Goal: Task Accomplishment & Management: Use online tool/utility

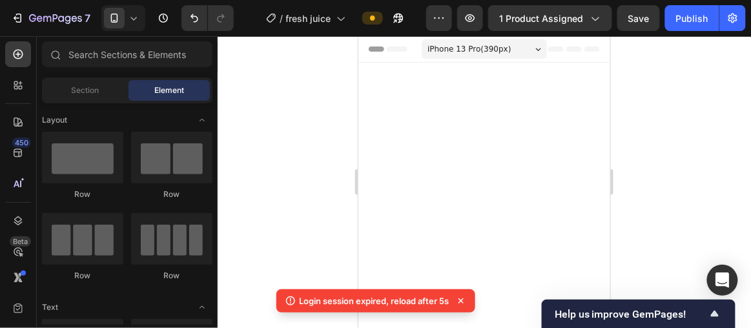
scroll to position [821, 0]
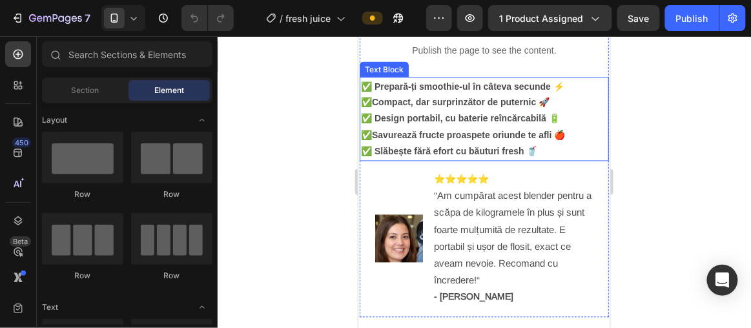
scroll to position [585, 0]
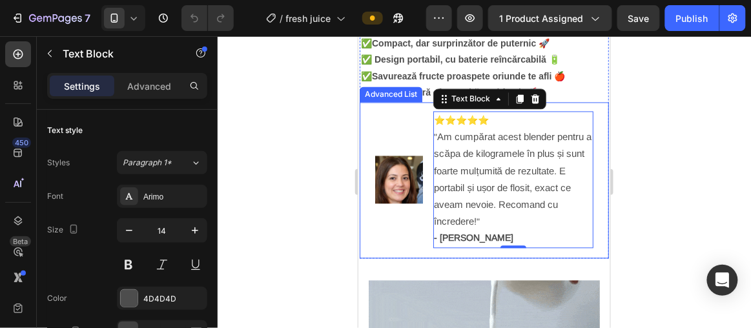
drag, startPoint x: 701, startPoint y: 191, endPoint x: 342, endPoint y: 154, distance: 360.9
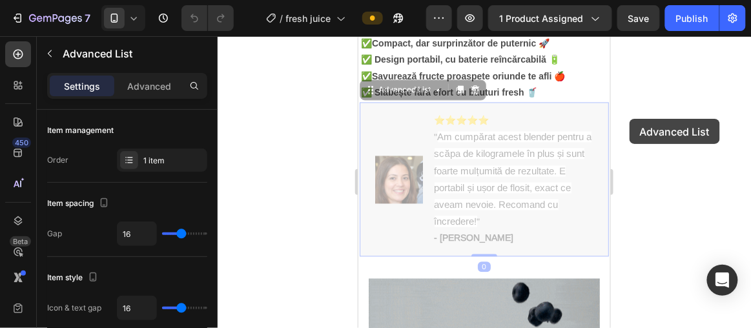
click at [630, 119] on div at bounding box center [484, 182] width 533 height 292
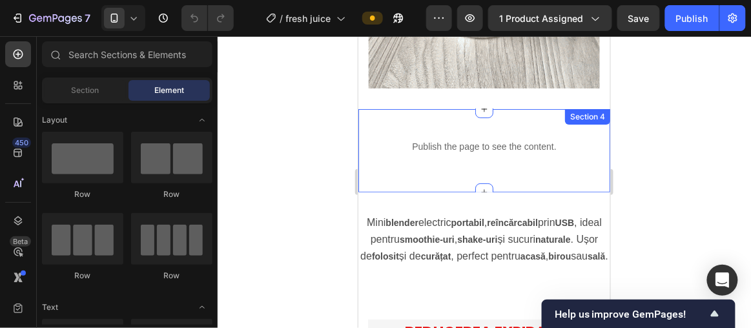
scroll to position [1233, 0]
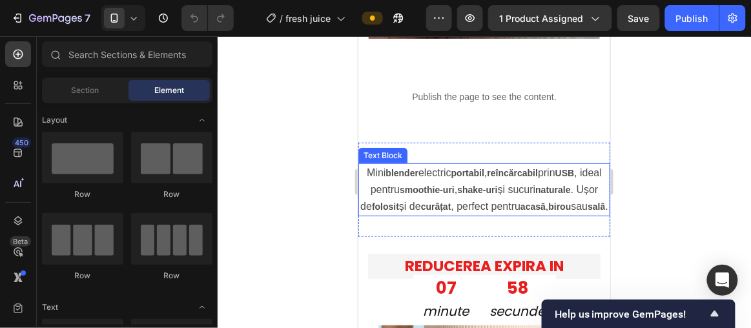
click at [489, 181] on p "Mini blender electric portabil , reîncărcabil prin USB , ideal pentru smoothie-…" at bounding box center [483, 189] width 249 height 51
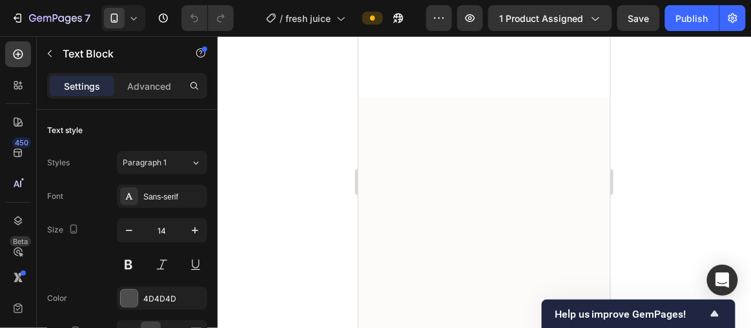
scroll to position [2113, 0]
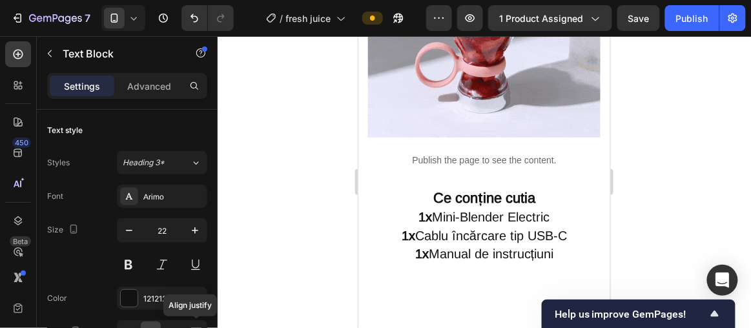
click at [470, 207] on p "1x Mini-Blender Electric" at bounding box center [484, 216] width 230 height 19
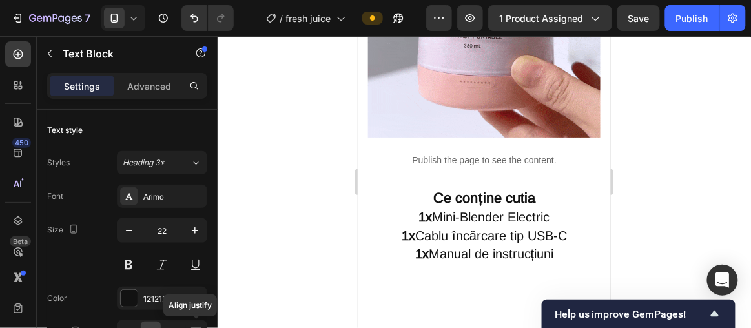
click at [579, 207] on p "1x Mini-Blender Electric" at bounding box center [484, 216] width 230 height 19
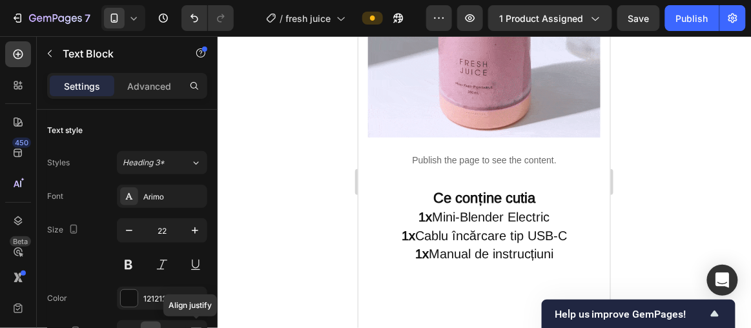
click at [537, 189] on p "Ce conține cutia" at bounding box center [484, 198] width 230 height 19
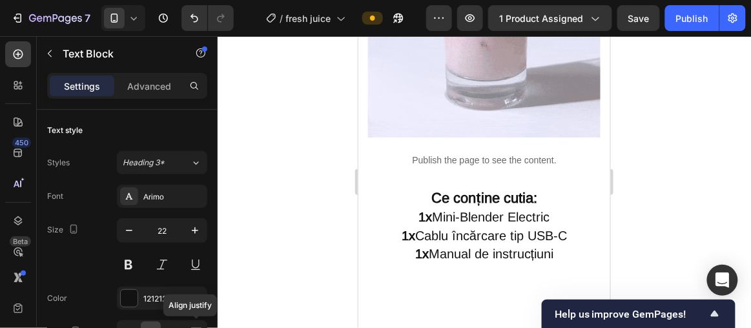
click at [559, 244] on p "1x Manual de instrucțiuni" at bounding box center [484, 253] width 230 height 19
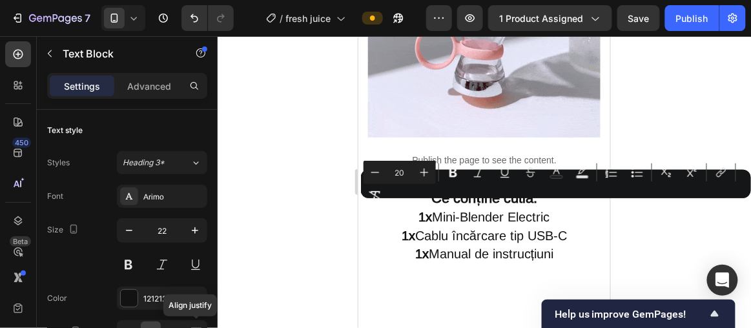
drag, startPoint x: 579, startPoint y: 216, endPoint x: 521, endPoint y: 216, distance: 57.5
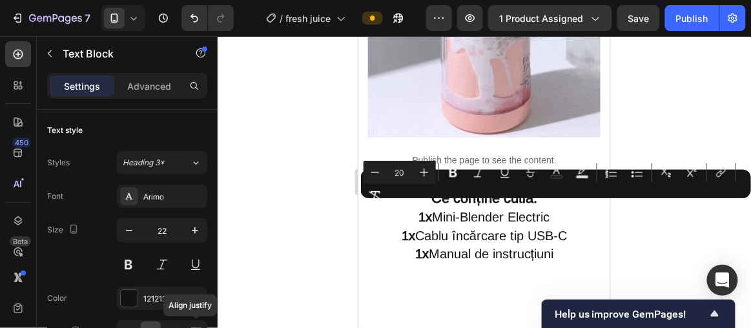
click at [521, 228] on span "1x Cablu încărcare tip USB-C" at bounding box center [483, 235] width 165 height 14
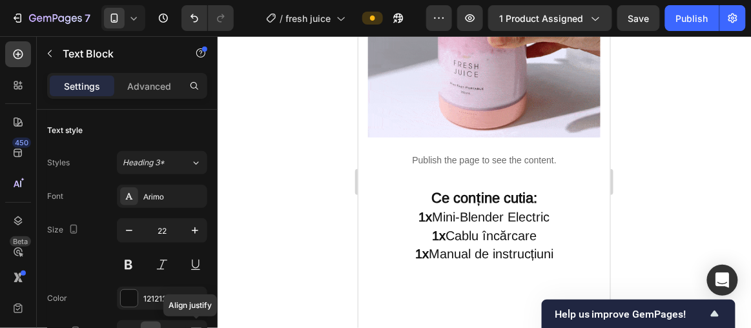
click at [431, 228] on strong "1x" at bounding box center [438, 235] width 14 height 14
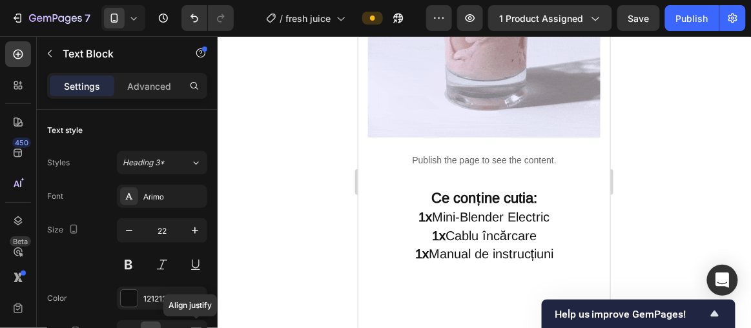
click at [440, 228] on strong "1x" at bounding box center [438, 235] width 14 height 14
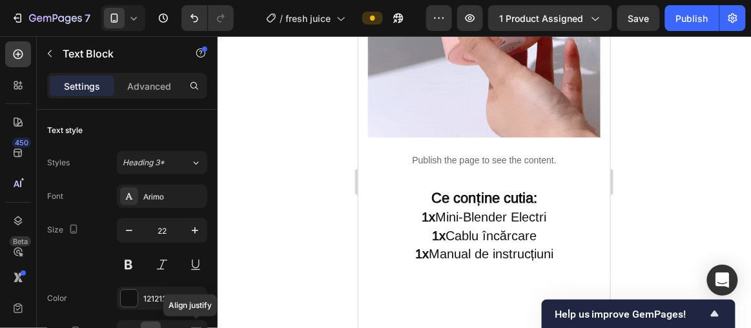
drag, startPoint x: 403, startPoint y: 187, endPoint x: 410, endPoint y: 185, distance: 7.4
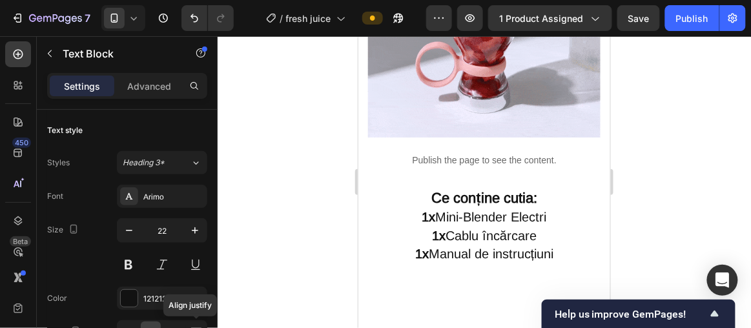
click at [408, 207] on p "1x Mini-Blender Electri" at bounding box center [484, 216] width 230 height 19
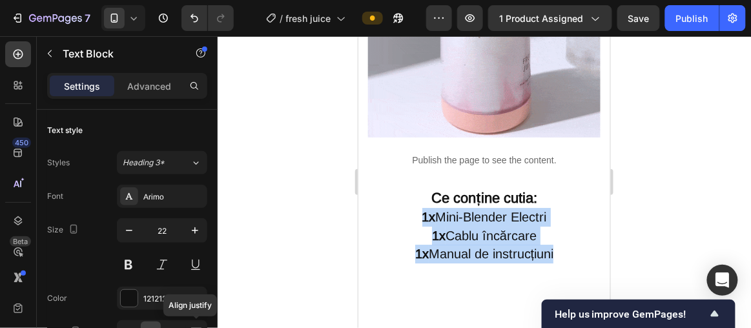
drag, startPoint x: 413, startPoint y: 187, endPoint x: 555, endPoint y: 224, distance: 147.6
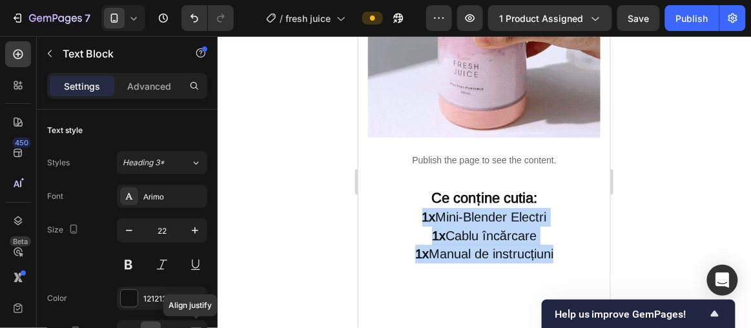
click at [555, 225] on div "Ce conține cutia: 1x Mini-Blender Electri 1x Cablu încărcare 1x Manual de instr…" at bounding box center [483, 225] width 232 height 76
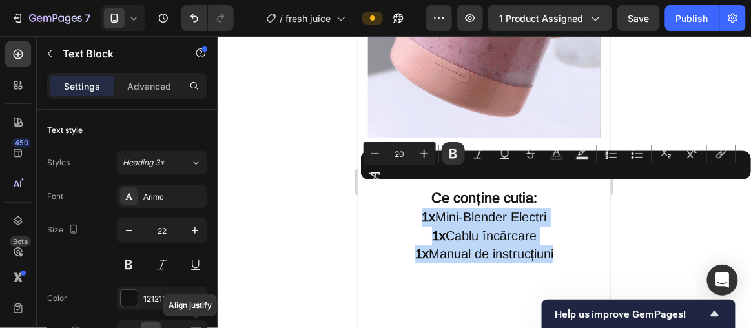
scroll to position [176, 0]
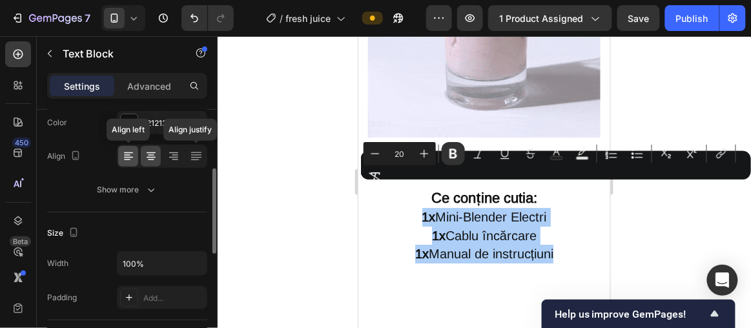
click at [122, 152] on icon at bounding box center [128, 156] width 13 height 13
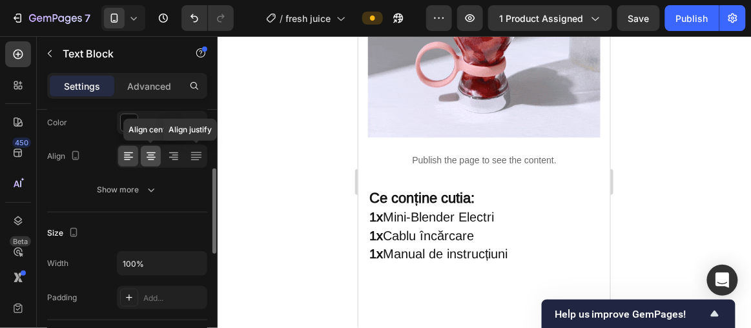
click at [149, 160] on icon at bounding box center [151, 156] width 13 height 13
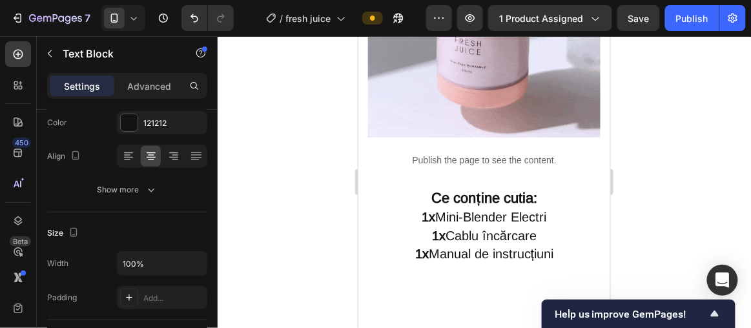
click at [553, 246] on span "1x Manual de instrucțiuni" at bounding box center [484, 253] width 139 height 14
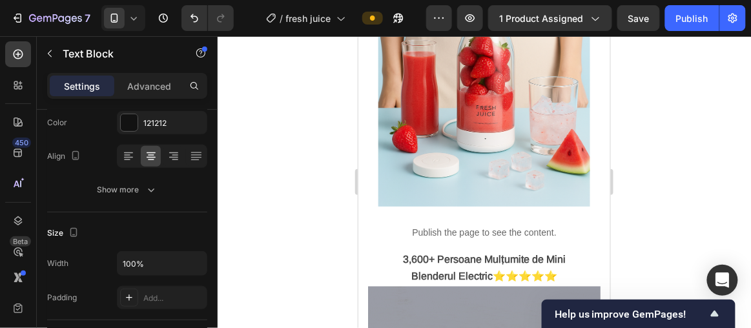
scroll to position [1644, 0]
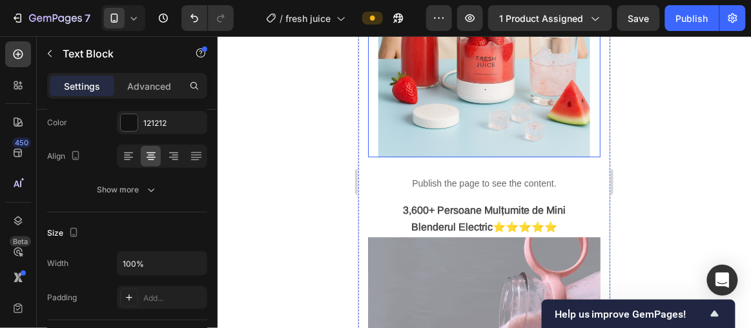
click at [436, 77] on img at bounding box center [484, 35] width 212 height 243
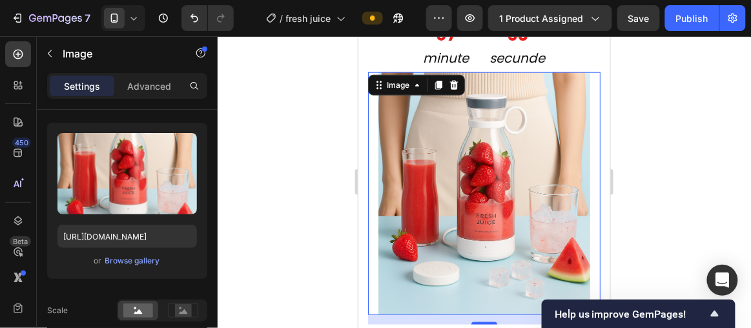
scroll to position [1467, 0]
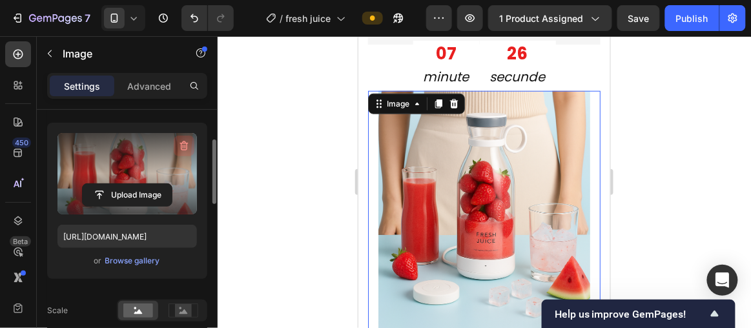
click at [185, 142] on icon "button" at bounding box center [184, 145] width 13 height 13
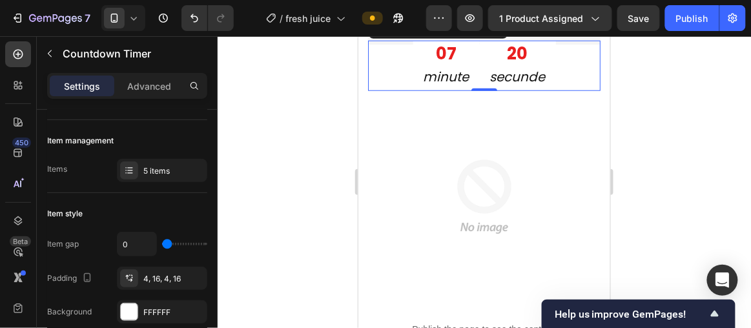
scroll to position [0, 0]
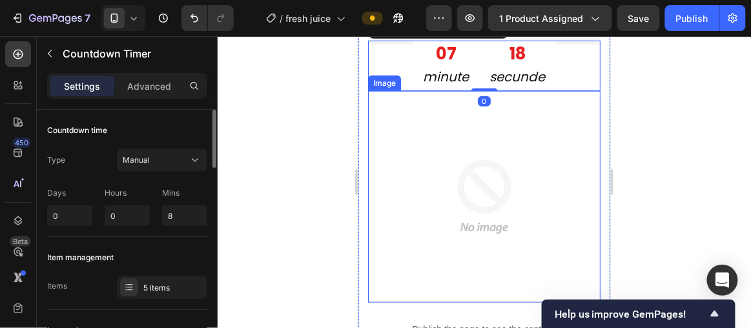
click at [423, 209] on img at bounding box center [484, 196] width 212 height 212
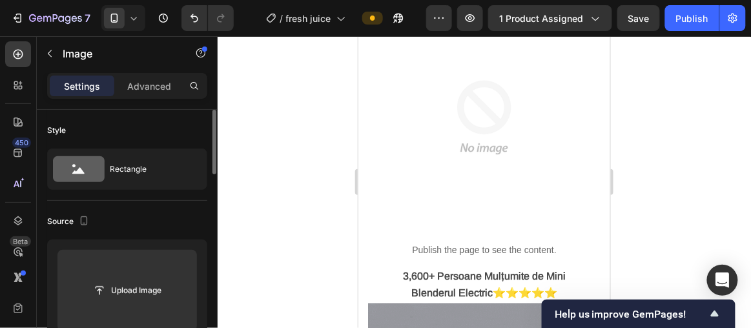
scroll to position [1502, 0]
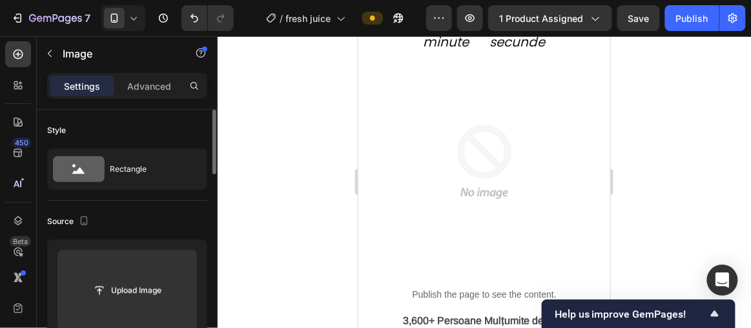
click at [466, 157] on img at bounding box center [484, 162] width 212 height 212
click at [451, 168] on img at bounding box center [484, 162] width 212 height 212
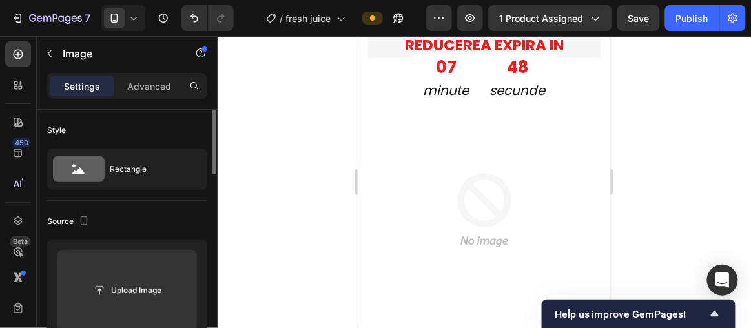
scroll to position [1443, 0]
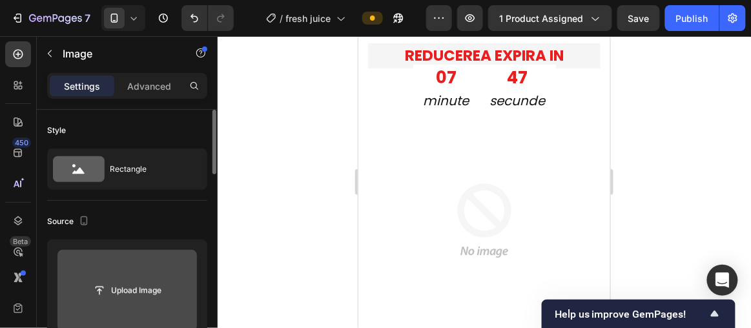
click at [147, 271] on input "file" at bounding box center [126, 290] width 139 height 81
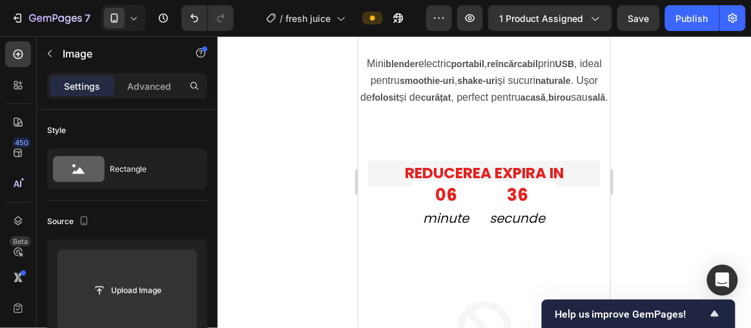
scroll to position [1209, 0]
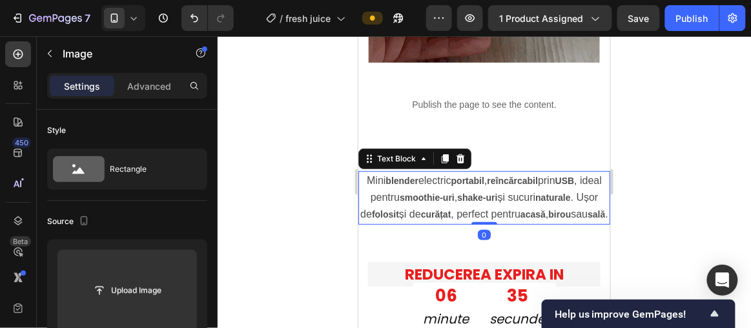
click at [439, 198] on strong "smoothie-uri" at bounding box center [426, 197] width 55 height 10
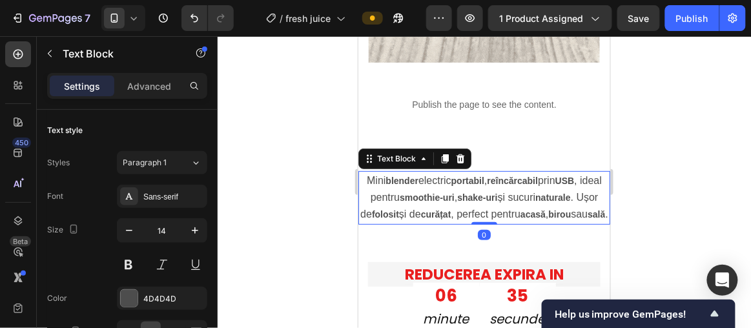
click at [439, 197] on strong "smoothie-uri" at bounding box center [426, 197] width 55 height 10
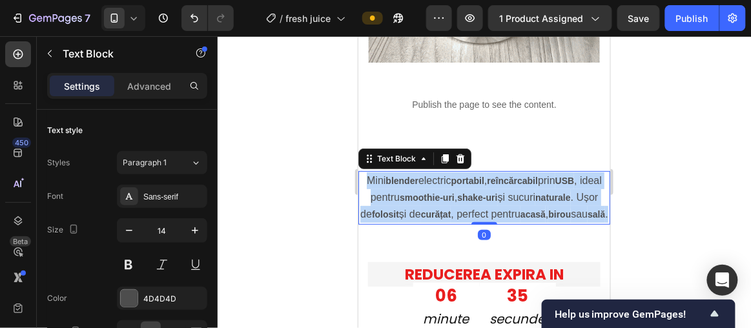
click at [439, 197] on strong "smoothie-uri" at bounding box center [426, 197] width 55 height 10
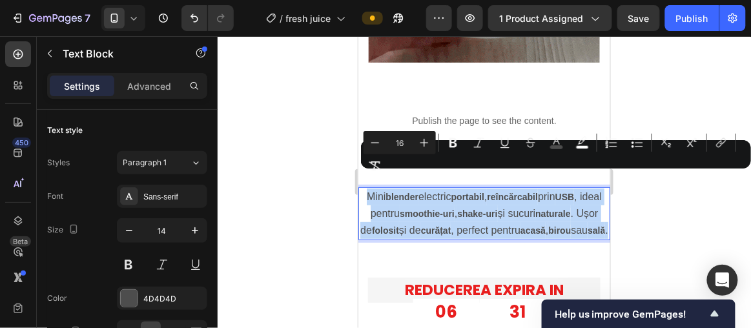
copy p "Mini blender electric portabil , reîncărcabil prin USB , ideal pentru smoothie-…"
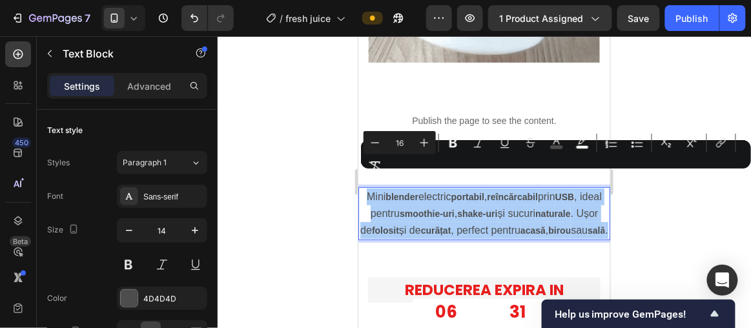
click at [302, 138] on div at bounding box center [484, 182] width 533 height 292
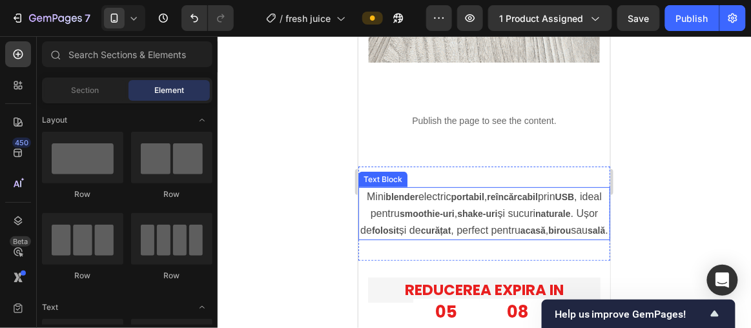
click at [398, 188] on p "Mini blender electric portabil , reîncărcabil prin USB , ideal pentru smoothie-…" at bounding box center [483, 213] width 249 height 51
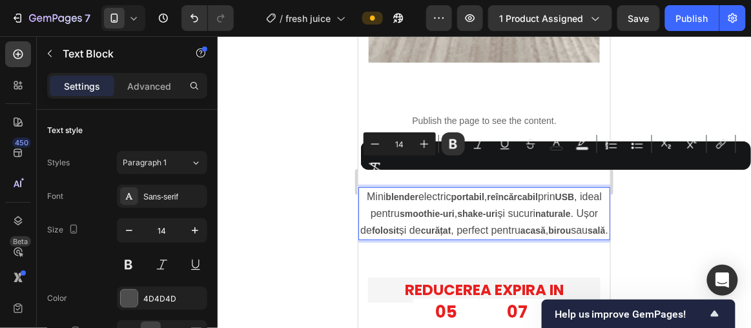
click at [402, 191] on strong "blender" at bounding box center [401, 196] width 33 height 10
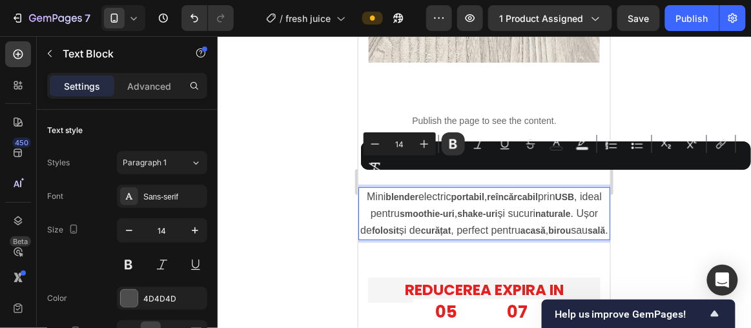
click at [402, 191] on strong "blender" at bounding box center [401, 196] width 33 height 10
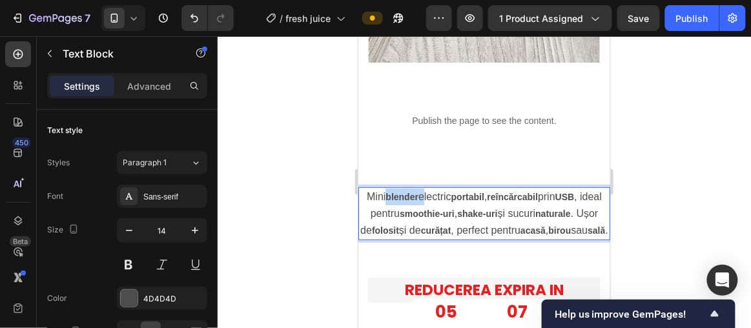
click at [402, 191] on strong "blender" at bounding box center [401, 196] width 33 height 10
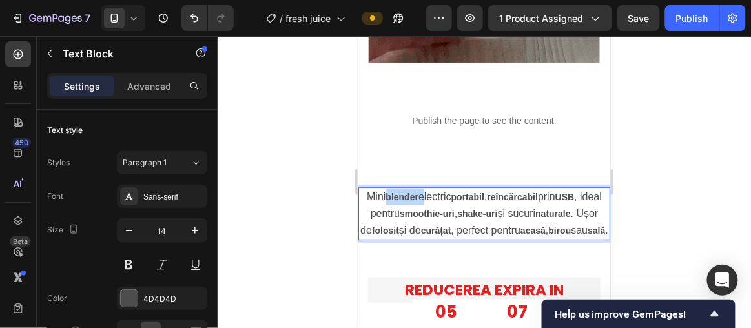
click at [402, 191] on strong "blender" at bounding box center [401, 196] width 33 height 10
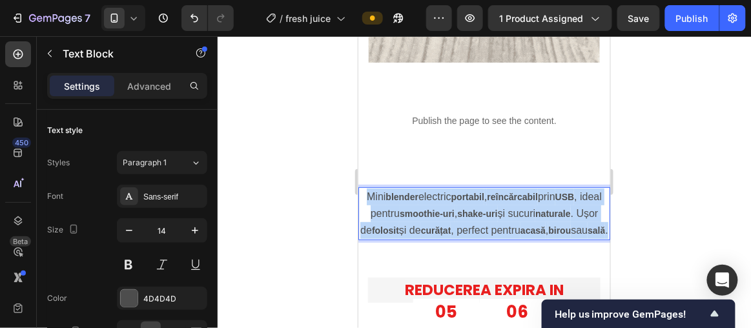
click at [402, 191] on strong "blender" at bounding box center [401, 196] width 33 height 10
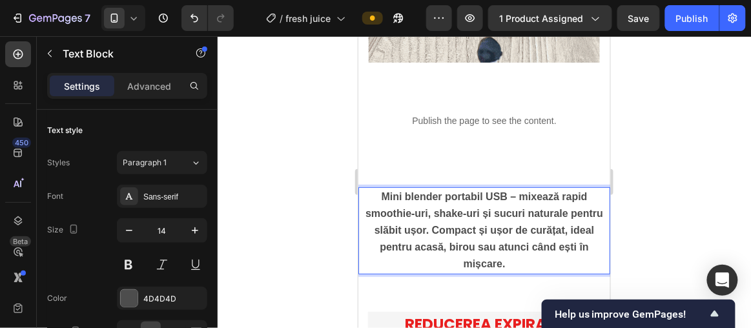
click at [384, 191] on strong "Mini blender portabil USB – mixează rapid smoothie-uri, shake-uri și sucuri nat…" at bounding box center [484, 230] width 238 height 79
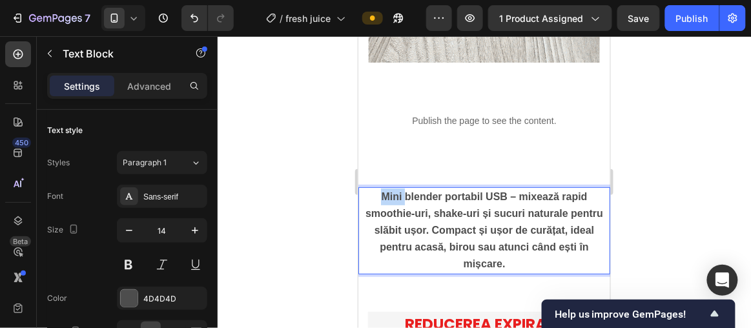
click at [384, 191] on strong "Mini blender portabil USB – mixează rapid smoothie-uri, shake-uri și sucuri nat…" at bounding box center [484, 230] width 238 height 79
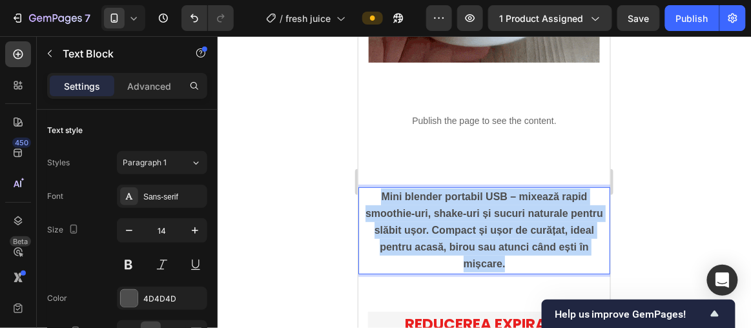
click at [384, 191] on strong "Mini blender portabil USB – mixează rapid smoothie-uri, shake-uri și sucuri nat…" at bounding box center [484, 230] width 238 height 79
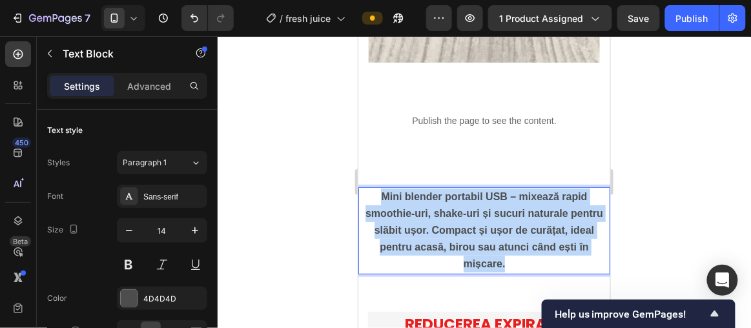
click at [384, 191] on strong "Mini blender portabil USB – mixează rapid smoothie-uri, shake-uri și sucuri nat…" at bounding box center [484, 230] width 238 height 79
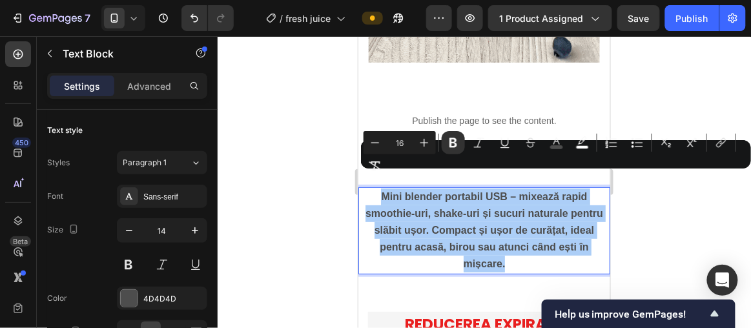
click at [386, 175] on div "Minus 16 Plus Bold Italic Underline Strikethrough color color Numbered List Bul…" at bounding box center [556, 154] width 385 height 46
click at [366, 177] on div "Minus 16 Plus Bold Italic Underline Strikethrough color color Numbered List Bul…" at bounding box center [556, 154] width 385 height 46
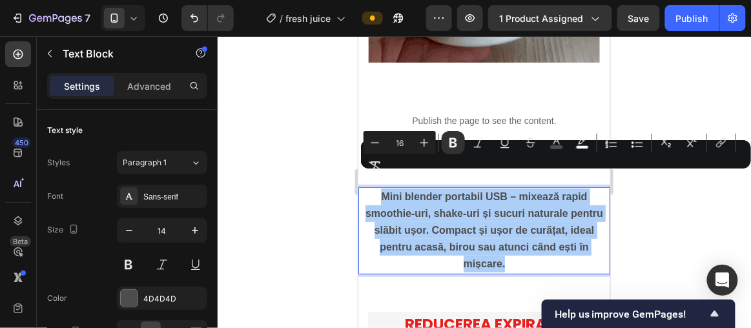
click at [334, 171] on div at bounding box center [484, 182] width 533 height 292
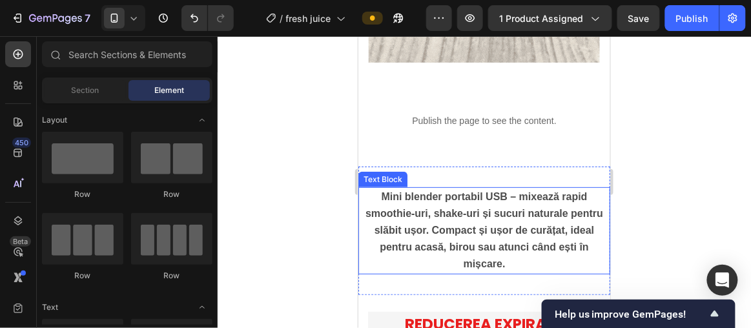
click at [425, 191] on strong "Mini blender portabil USB – mixează rapid smoothie-uri, shake-uri și sucuri nat…" at bounding box center [484, 230] width 238 height 79
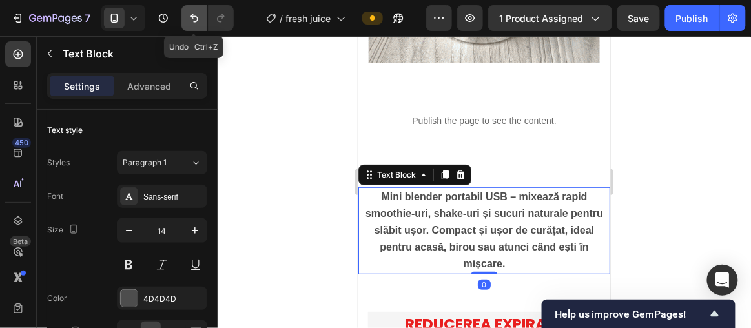
click at [191, 24] on icon "Undo/Redo" at bounding box center [194, 18] width 13 height 13
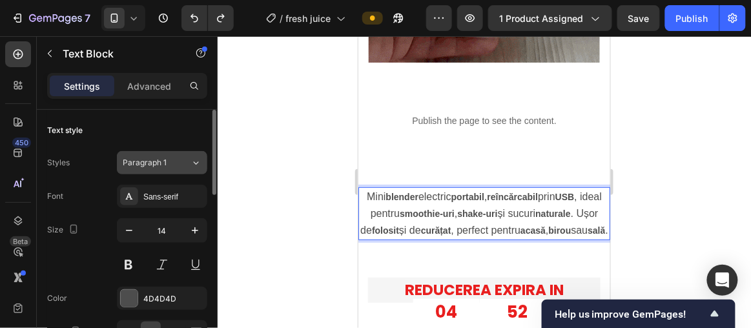
click at [190, 157] on button "Paragraph 1" at bounding box center [162, 162] width 90 height 23
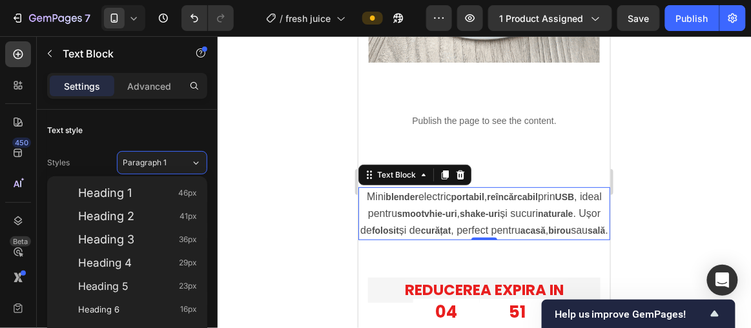
click at [262, 166] on div at bounding box center [484, 182] width 533 height 292
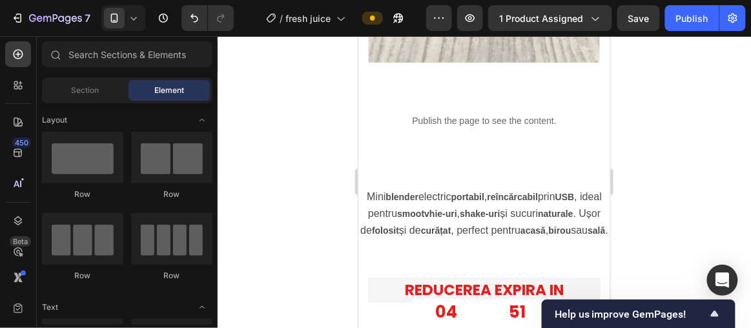
click at [392, 191] on strong "blender" at bounding box center [401, 196] width 33 height 10
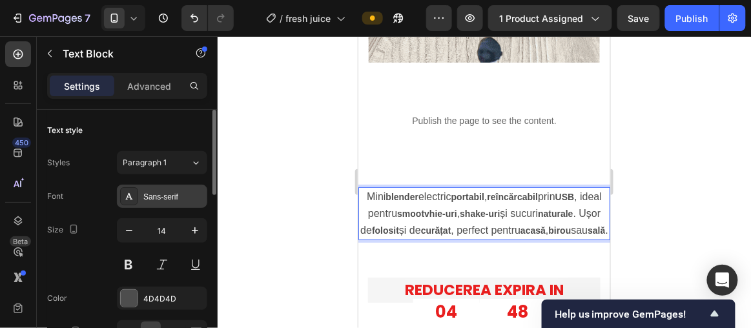
click at [199, 192] on div "Sans-serif" at bounding box center [173, 197] width 61 height 12
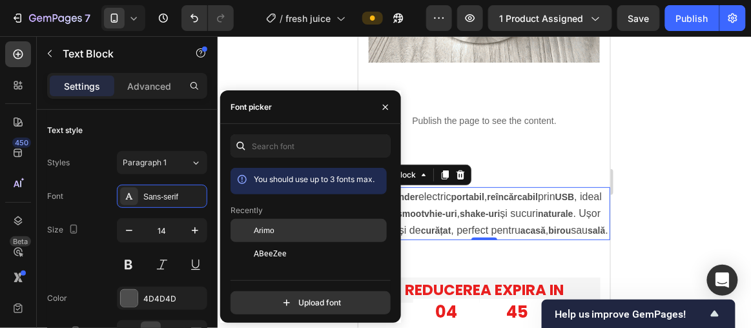
click at [296, 230] on div "Arimo" at bounding box center [319, 231] width 130 height 12
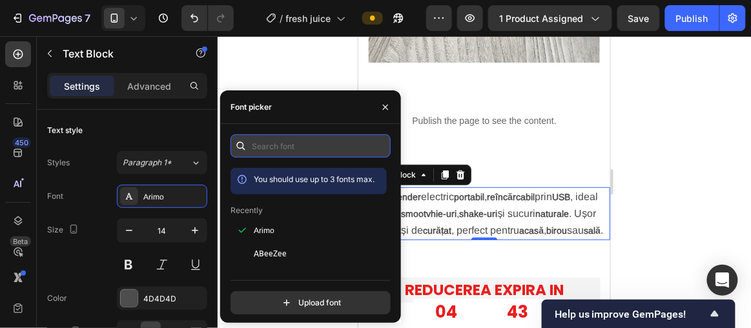
click at [296, 145] on input "text" at bounding box center [311, 145] width 160 height 23
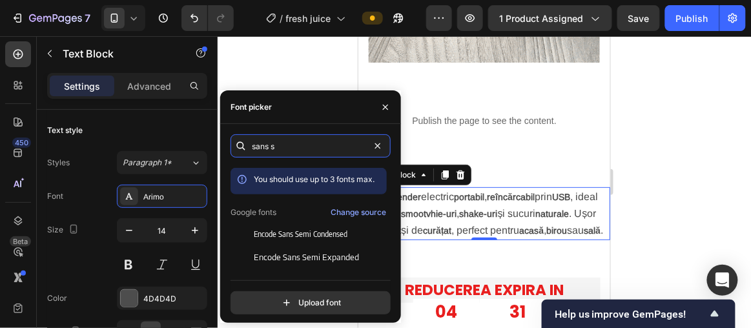
type input "sans"
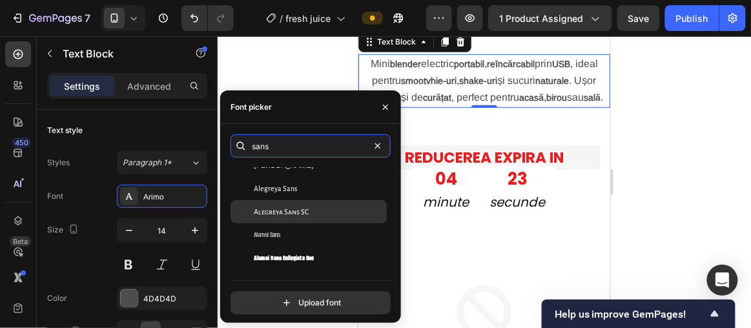
scroll to position [117, 0]
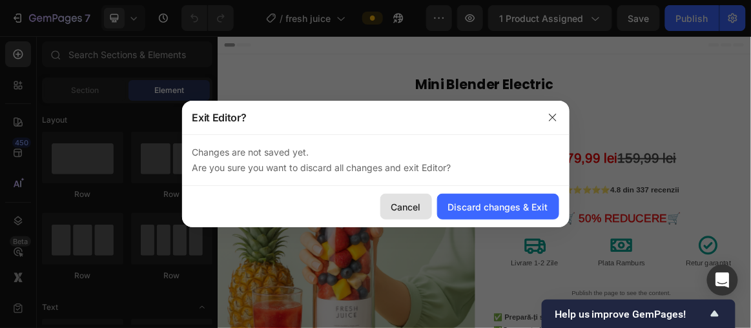
click at [404, 199] on button "Cancel" at bounding box center [406, 207] width 52 height 26
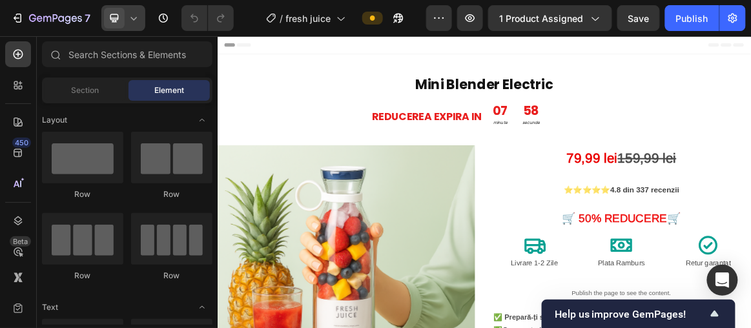
click at [129, 23] on icon at bounding box center [133, 18] width 13 height 13
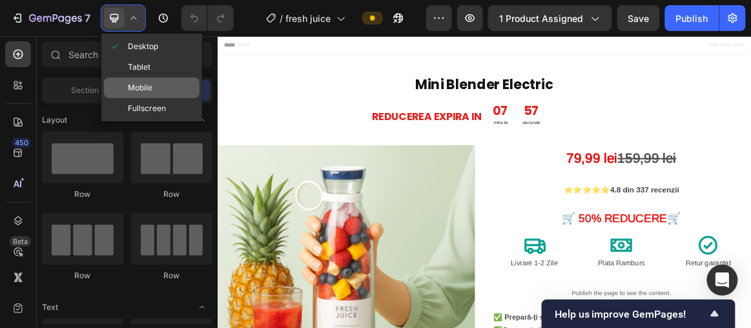
click at [156, 88] on div "Mobile" at bounding box center [152, 87] width 96 height 21
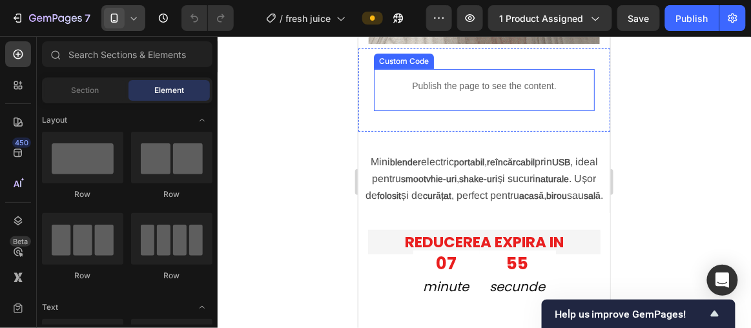
scroll to position [1233, 0]
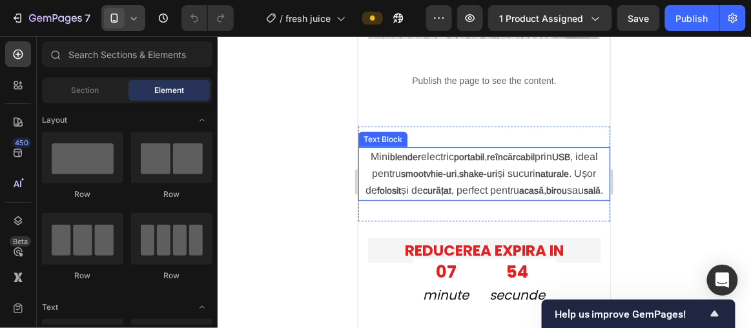
click at [466, 163] on p "Mini blender electric portabil , reîncărcabil prin USB , ideal pentru smootvhie…" at bounding box center [483, 173] width 249 height 51
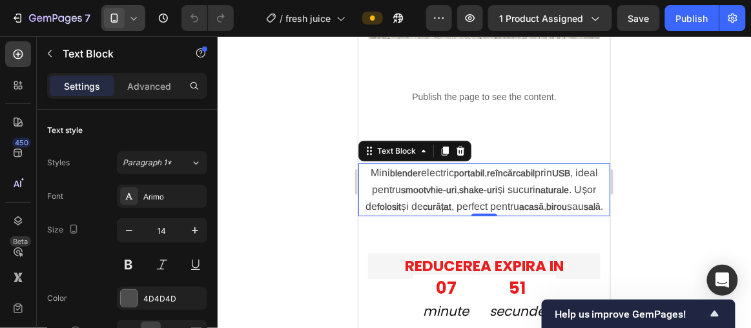
click at [448, 184] on strong "smootvhie-uri" at bounding box center [429, 189] width 56 height 10
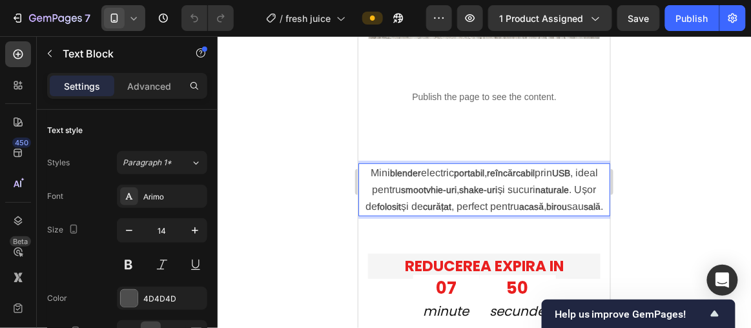
click at [400, 201] on strong "folosit" at bounding box center [389, 206] width 24 height 10
click at [283, 206] on div at bounding box center [484, 182] width 533 height 292
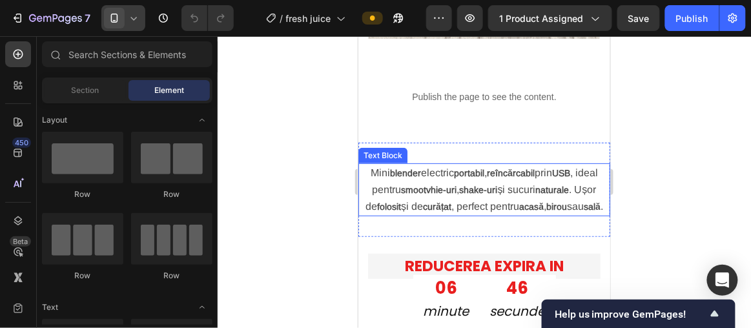
click at [470, 165] on p "Mini blender electric portabil , reîncărcabil prin USB , ideal pentru smootvhie…" at bounding box center [483, 189] width 249 height 51
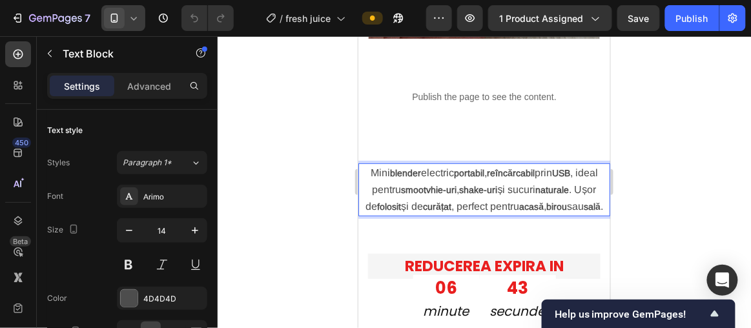
click at [376, 167] on span "Mini" at bounding box center [379, 172] width 19 height 11
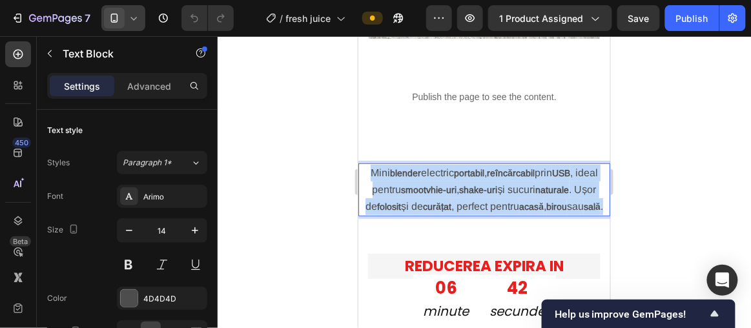
click at [376, 167] on span "Mini" at bounding box center [379, 172] width 19 height 11
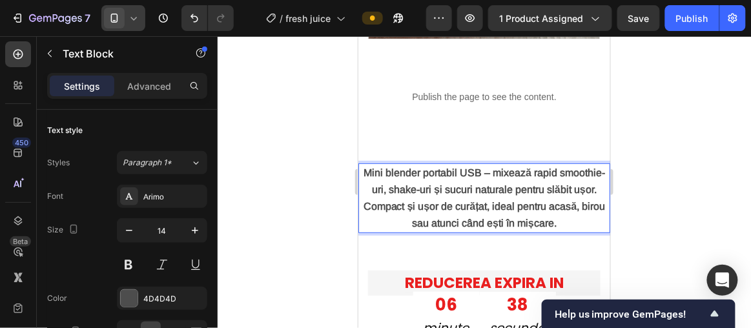
click at [436, 165] on p "Mini blender portabil USB – mixează rapid smoothie-uri, shake-uri și sucuri nat…" at bounding box center [483, 198] width 249 height 68
click at [399, 167] on strong "Mini blender portabil USB – mixează rapid smoothie-uri, shake-uri și sucuri nat…" at bounding box center [484, 198] width 242 height 62
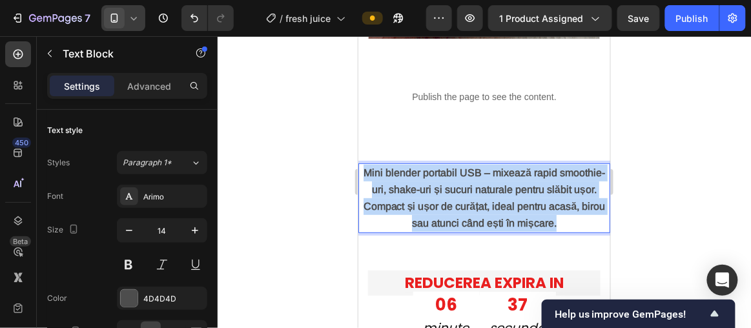
click at [399, 167] on strong "Mini blender portabil USB – mixează rapid smoothie-uri, shake-uri și sucuri nat…" at bounding box center [484, 198] width 242 height 62
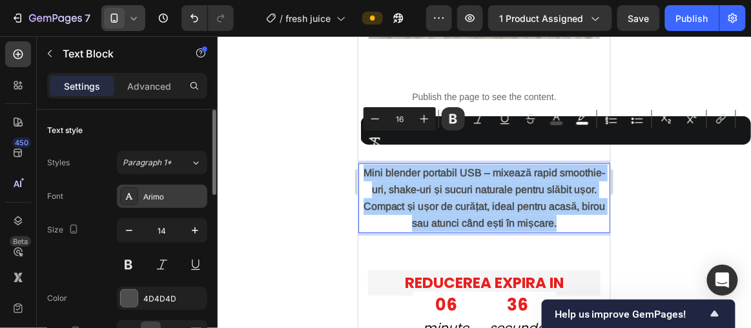
click at [187, 199] on div "Arimo" at bounding box center [173, 197] width 61 height 12
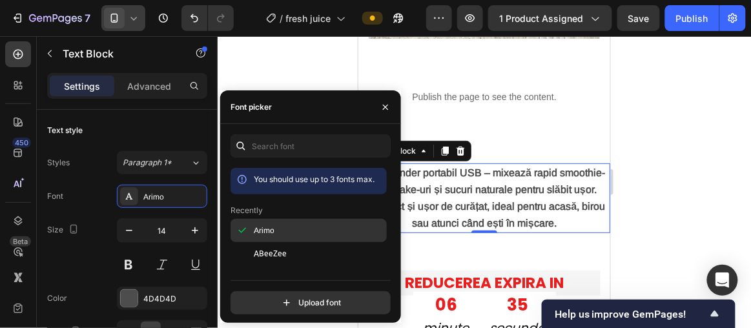
click at [284, 235] on div "Arimo" at bounding box center [319, 231] width 130 height 12
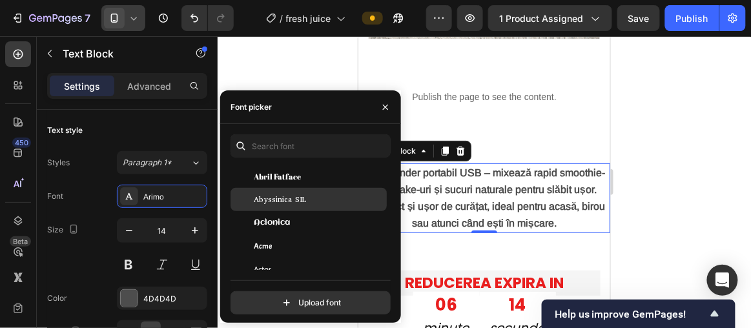
scroll to position [293, 0]
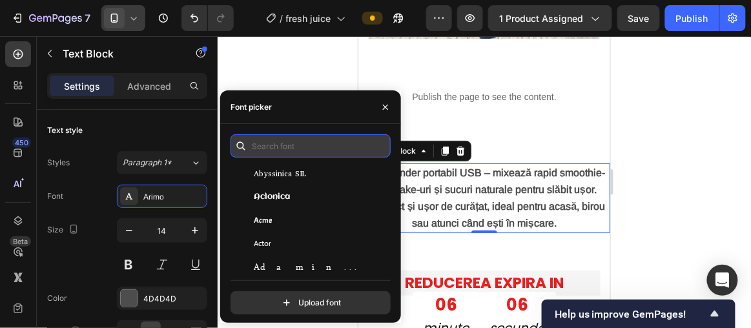
click at [279, 150] on input "text" at bounding box center [311, 145] width 160 height 23
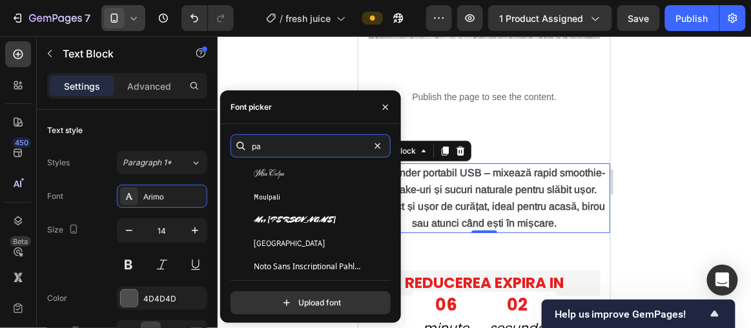
scroll to position [0, 0]
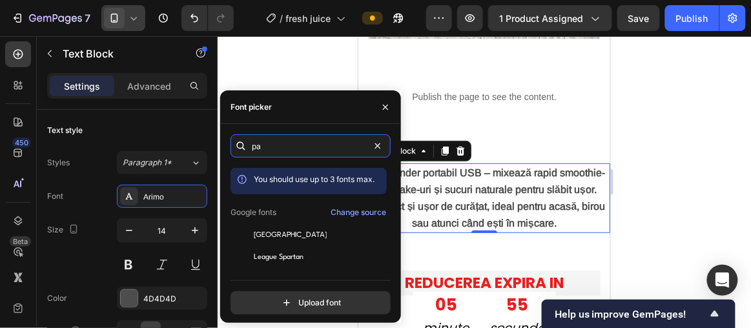
type input "p"
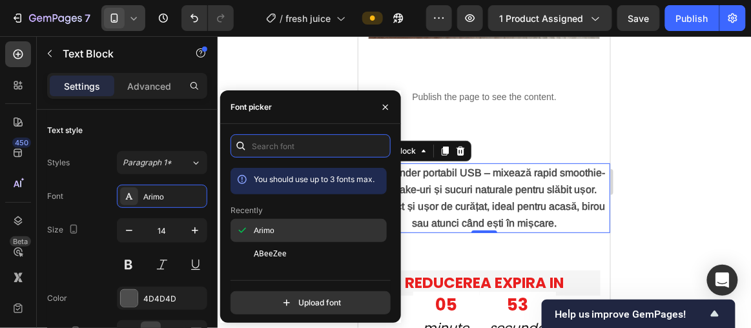
scroll to position [176, 0]
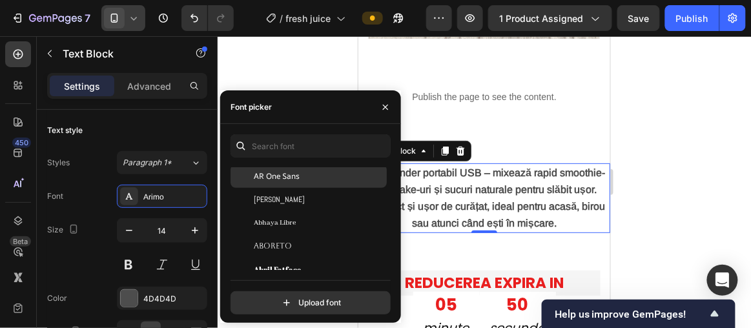
click at [304, 182] on div "AR One Sans" at bounding box center [309, 176] width 156 height 23
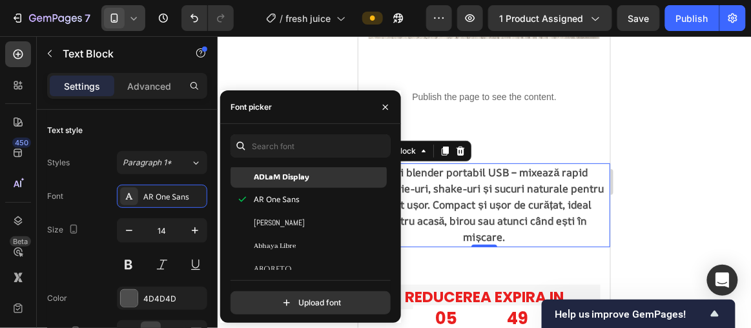
scroll to position [58, 0]
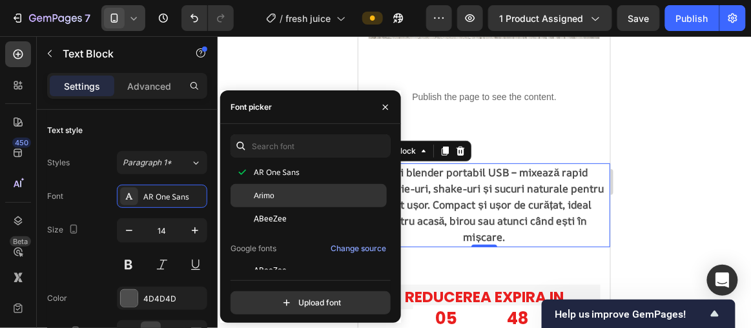
click at [301, 190] on div "Arimo" at bounding box center [319, 196] width 130 height 12
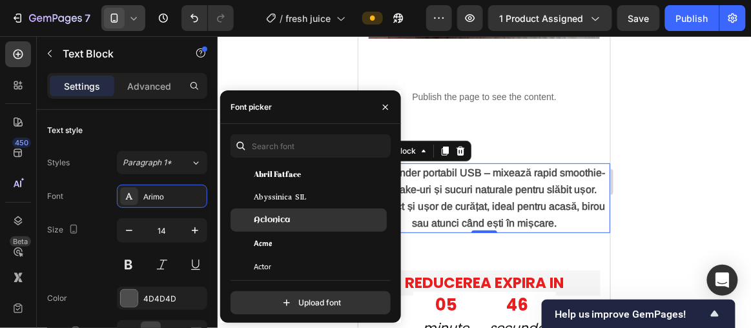
scroll to position [352, 0]
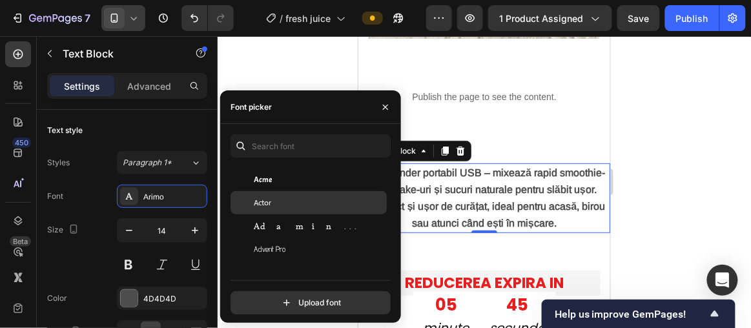
click at [302, 205] on div "Actor" at bounding box center [319, 203] width 130 height 12
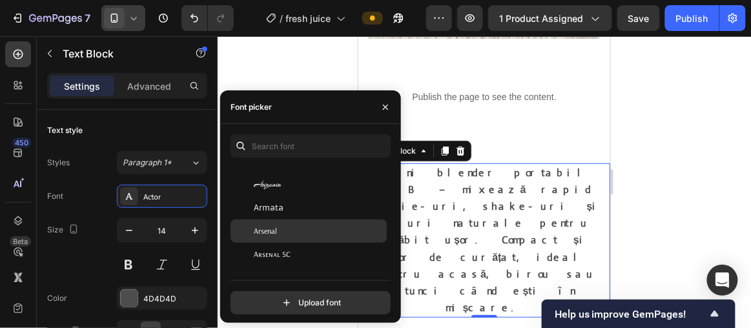
scroll to position [2583, 0]
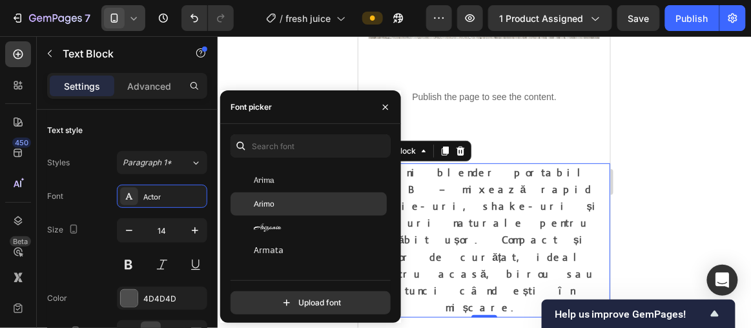
click at [309, 207] on div "Arimo" at bounding box center [319, 204] width 130 height 12
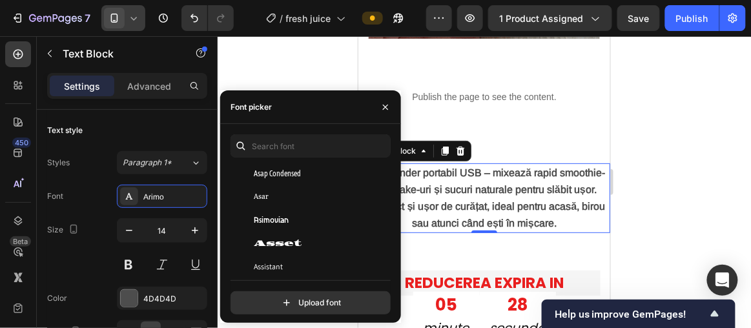
scroll to position [2876, 0]
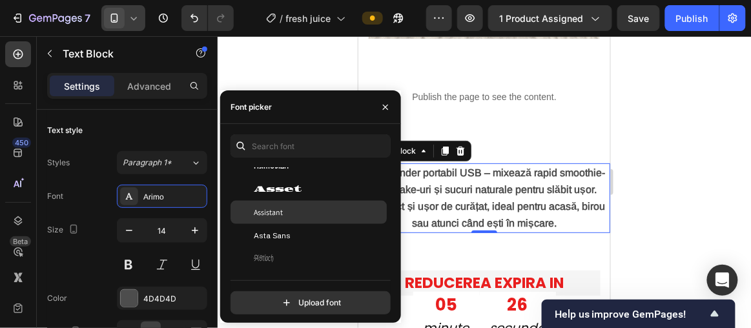
click at [318, 208] on div "Assistant" at bounding box center [319, 213] width 130 height 12
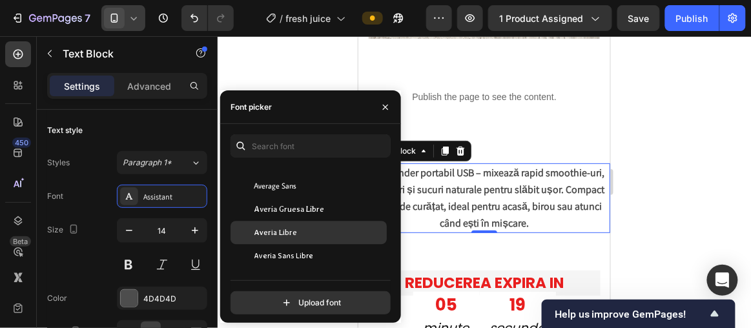
scroll to position [3170, 0]
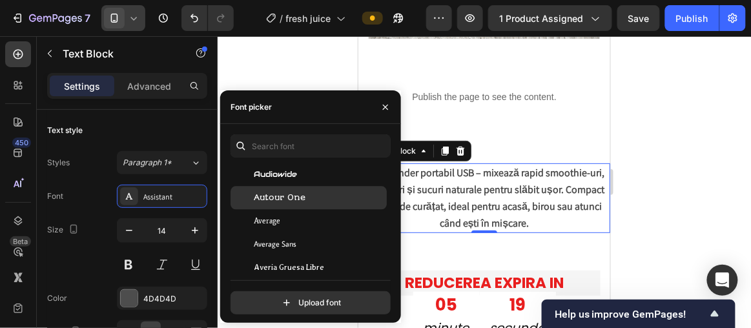
click at [309, 191] on div "Autour One" at bounding box center [309, 197] width 156 height 23
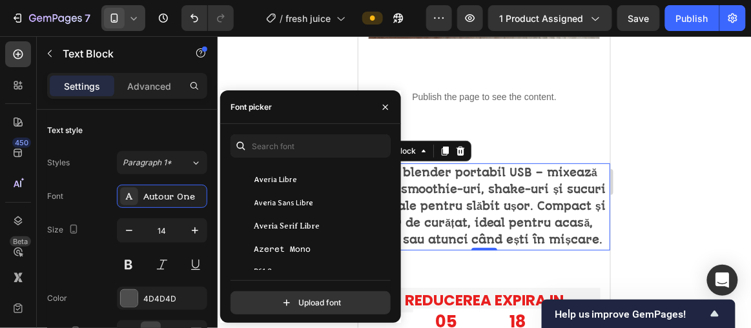
scroll to position [3405, 0]
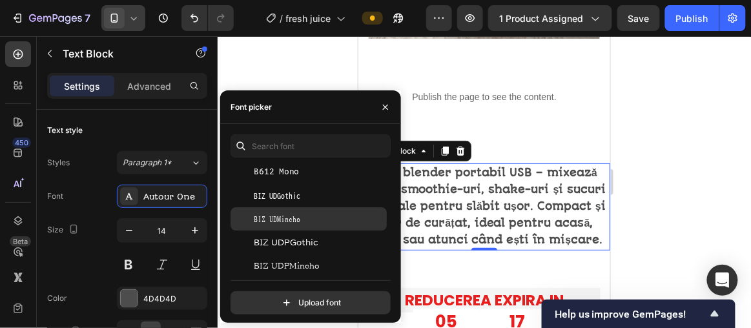
click at [311, 223] on div "BIZ UDMincho" at bounding box center [319, 219] width 130 height 12
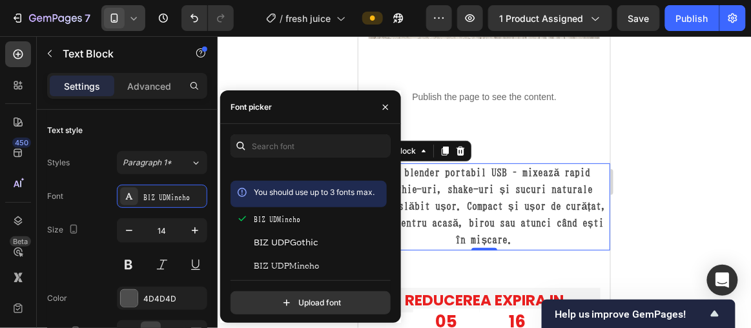
scroll to position [3640, 0]
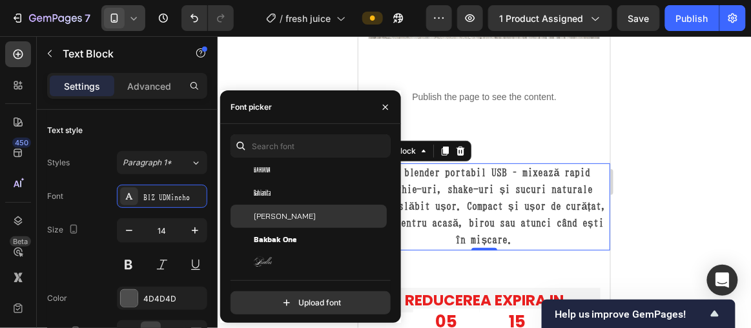
click at [311, 223] on div "Bai Jamjuree" at bounding box center [309, 216] width 156 height 23
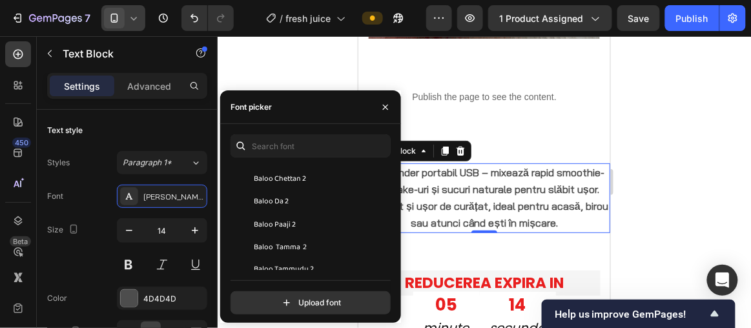
scroll to position [3874, 0]
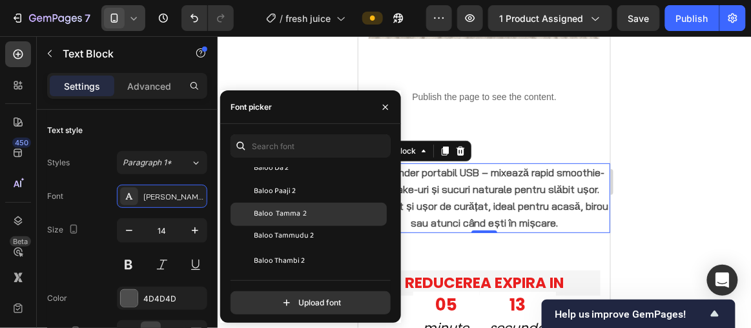
click at [312, 215] on div "Baloo Tamma 2" at bounding box center [319, 215] width 130 height 12
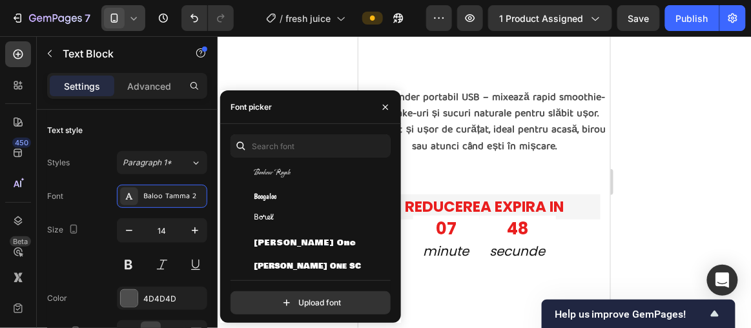
scroll to position [5518, 0]
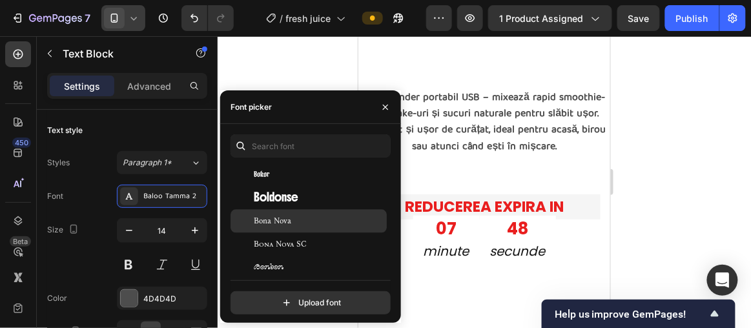
click at [313, 216] on div "Bona Nova" at bounding box center [319, 221] width 130 height 12
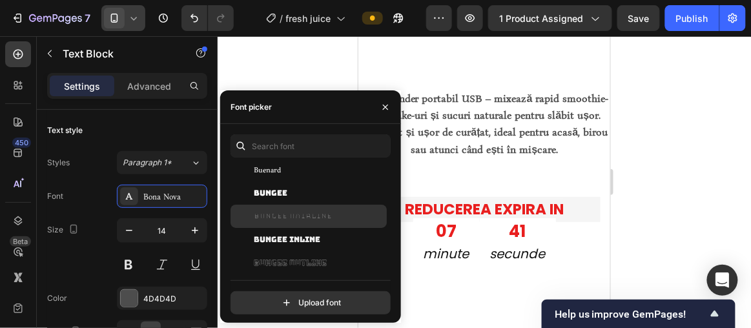
scroll to position [6105, 0]
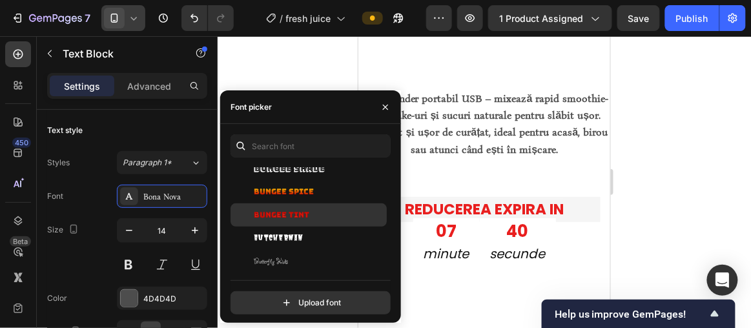
click at [313, 214] on div "Bungee Tint" at bounding box center [319, 215] width 130 height 12
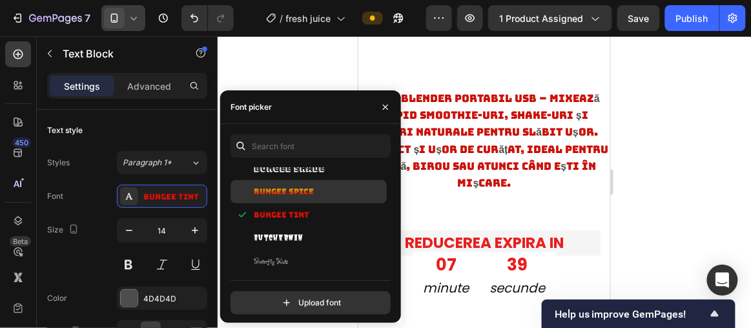
click at [320, 201] on div "Bungee Spice" at bounding box center [309, 191] width 156 height 23
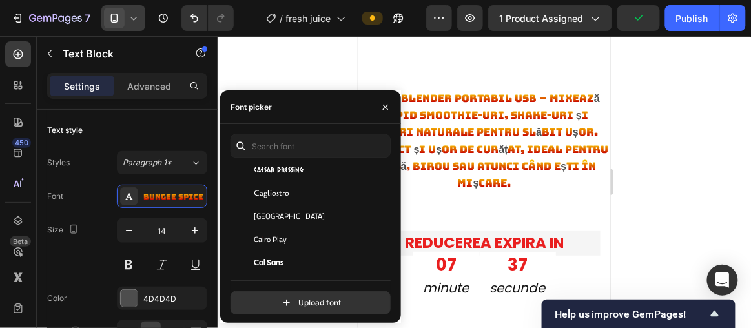
scroll to position [6341, 0]
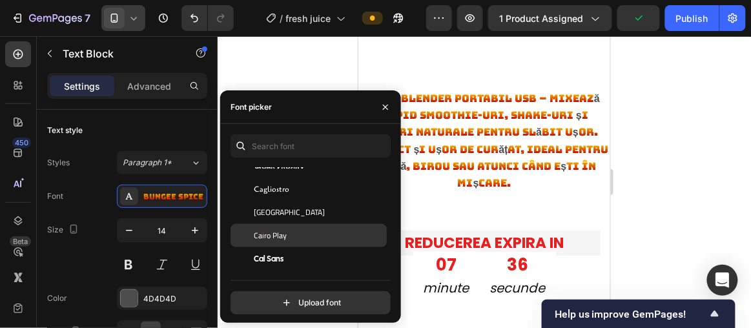
click at [305, 234] on div "Cairo Play" at bounding box center [319, 236] width 130 height 12
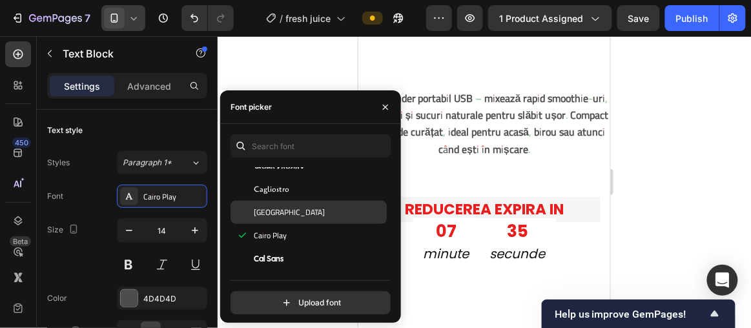
click at [309, 217] on div "Cairo" at bounding box center [319, 213] width 130 height 12
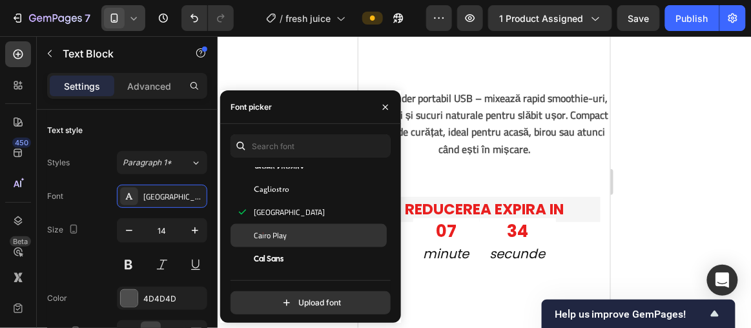
click at [315, 232] on div "Cairo Play" at bounding box center [319, 236] width 130 height 12
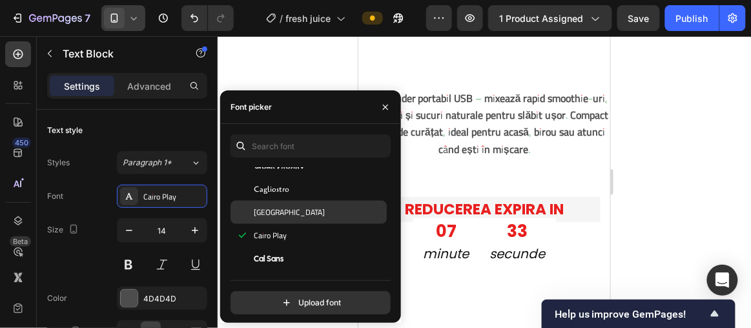
click at [318, 211] on div "Cairo" at bounding box center [319, 213] width 130 height 12
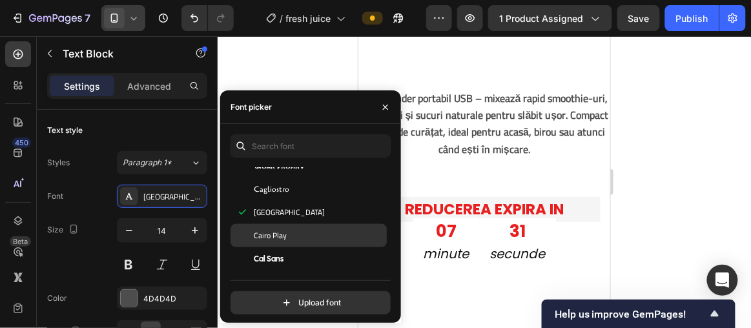
click at [315, 230] on div "Cairo Play" at bounding box center [319, 236] width 130 height 12
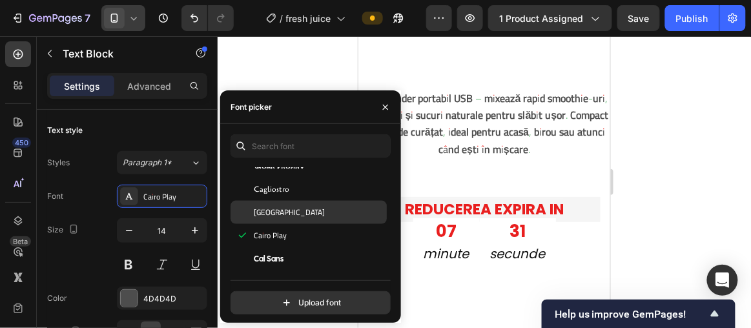
click at [315, 218] on div "Cairo" at bounding box center [319, 213] width 130 height 12
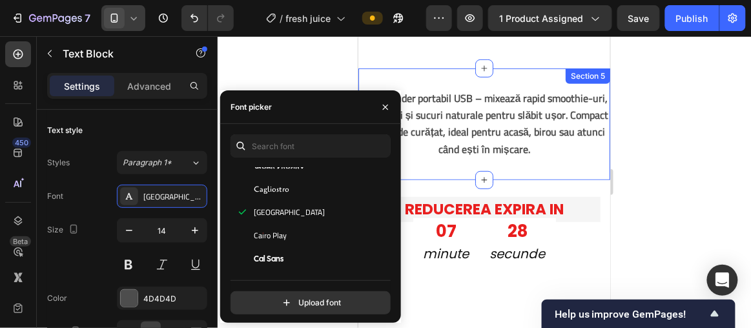
click at [551, 164] on div "Mini blender portabil USB – mixează rapid smoothie-uri, shake-uri și sucuri nat…" at bounding box center [484, 124] width 252 height 112
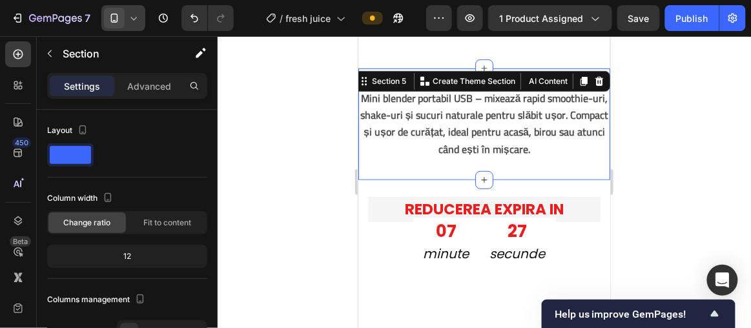
scroll to position [1233, 0]
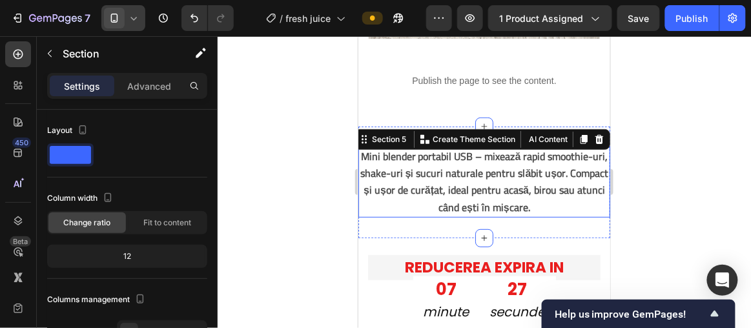
click at [462, 177] on strong "Mini blender portabil USB – mixează rapid smoothie-uri, shake-uri și sucuri nat…" at bounding box center [484, 181] width 249 height 70
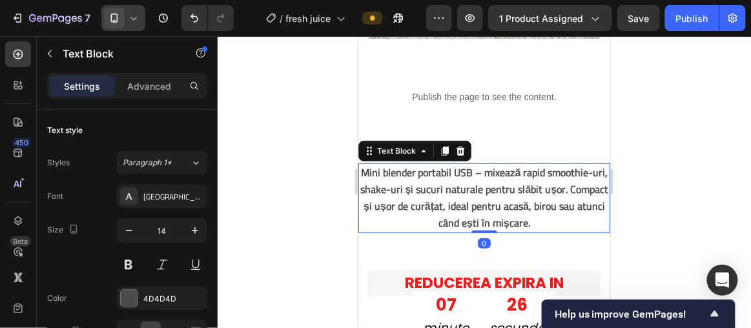
click at [434, 170] on strong "Mini blender portabil USB – mixează rapid smoothie-uri, shake-uri și sucuri nat…" at bounding box center [484, 197] width 249 height 70
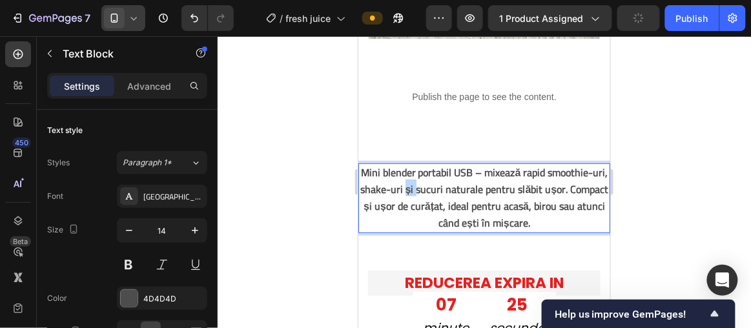
click at [434, 170] on strong "Mini blender portabil USB – mixează rapid smoothie-uri, shake-uri și sucuri nat…" at bounding box center [484, 197] width 249 height 70
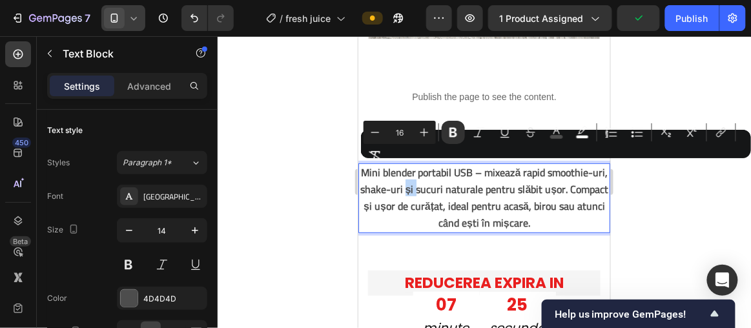
click at [422, 172] on strong "Mini blender portabil USB – mixează rapid smoothie-uri, shake-uri și sucuri nat…" at bounding box center [484, 197] width 249 height 70
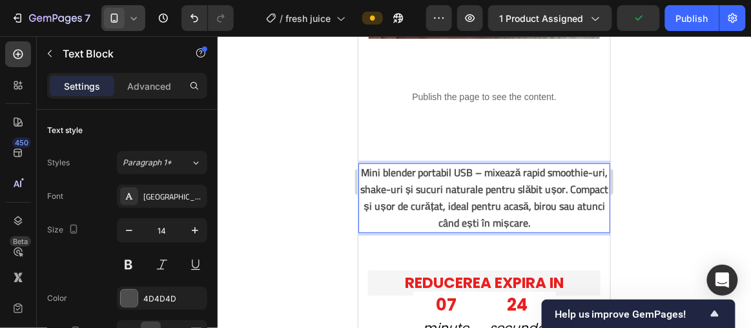
click at [413, 162] on strong "Mini blender portabil USB – mixează rapid smoothie-uri, shake-uri și sucuri nat…" at bounding box center [484, 197] width 249 height 70
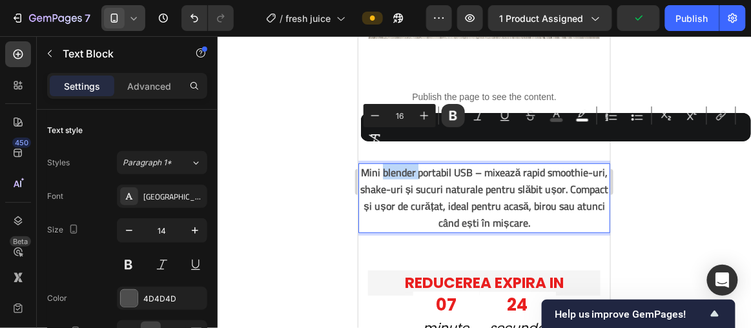
click at [428, 169] on strong "Mini blender portabil USB – mixează rapid smoothie-uri, shake-uri și sucuri nat…" at bounding box center [484, 197] width 249 height 70
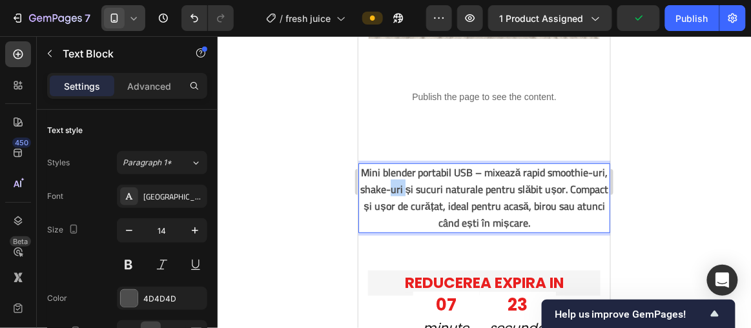
click at [428, 169] on strong "Mini blender portabil USB – mixează rapid smoothie-uri, shake-uri și sucuri nat…" at bounding box center [484, 197] width 249 height 70
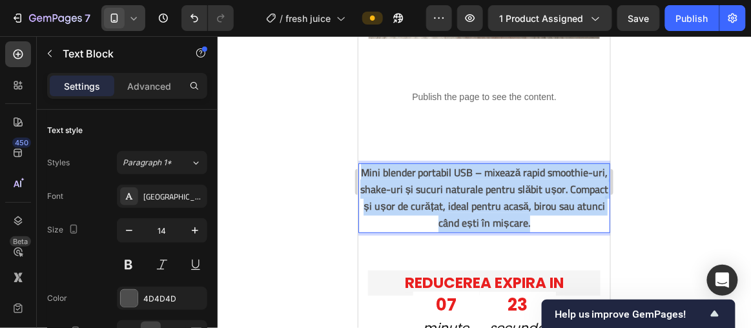
click at [428, 169] on strong "Mini blender portabil USB – mixează rapid smoothie-uri, shake-uri și sucuri nat…" at bounding box center [484, 197] width 249 height 70
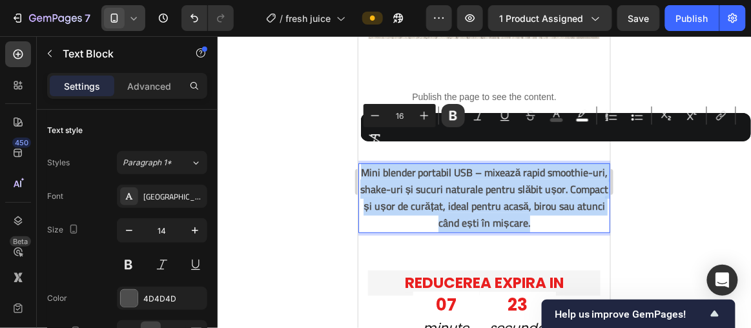
click at [428, 169] on strong "Mini blender portabil USB – mixează rapid smoothie-uri, shake-uri și sucuri nat…" at bounding box center [484, 197] width 249 height 70
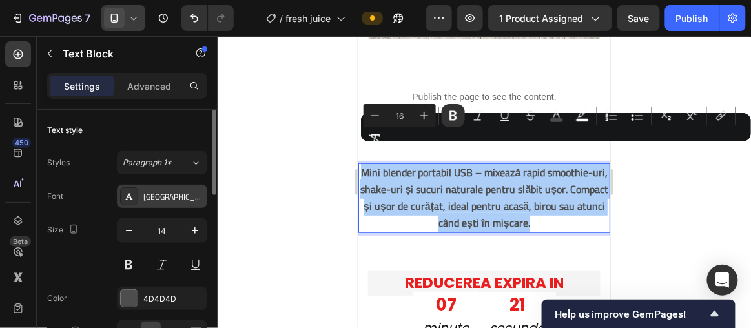
click at [185, 202] on div "Cairo" at bounding box center [162, 196] width 90 height 23
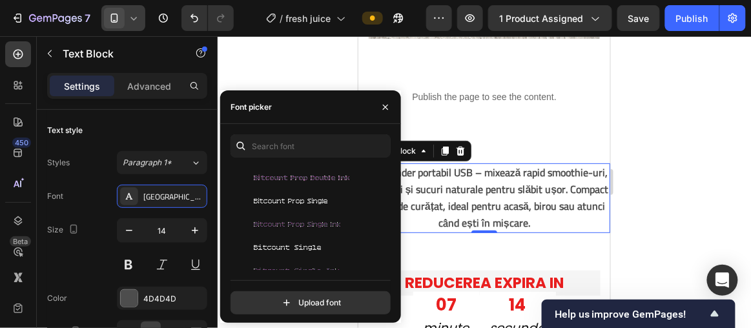
scroll to position [5518, 0]
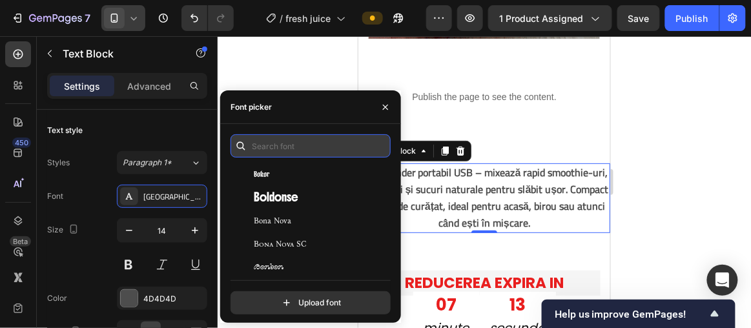
click at [301, 147] on input "text" at bounding box center [311, 145] width 160 height 23
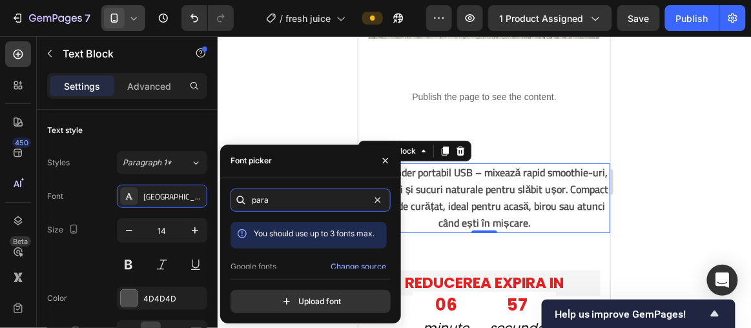
scroll to position [32, 0]
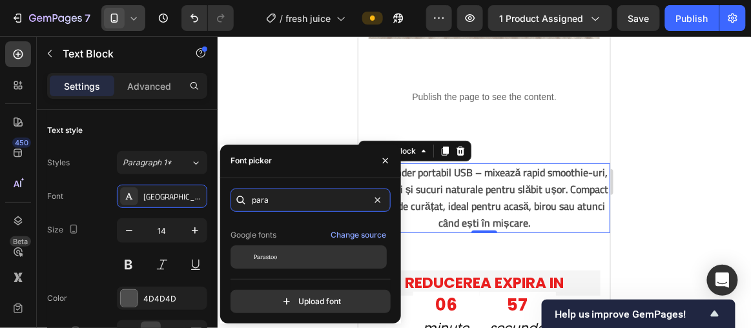
type input "para"
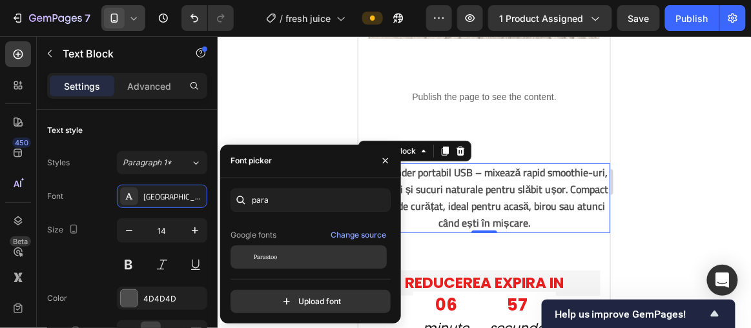
click at [291, 255] on div "Parastoo" at bounding box center [319, 257] width 130 height 12
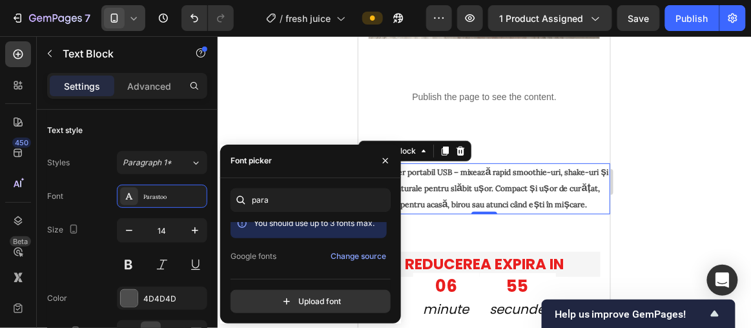
scroll to position [0, 0]
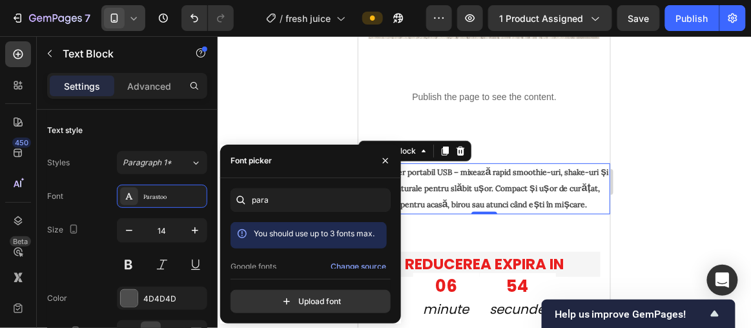
click at [317, 238] on div "You should use up to 3 fonts max." at bounding box center [314, 233] width 121 height 13
click at [245, 234] on icon at bounding box center [242, 233] width 9 height 9
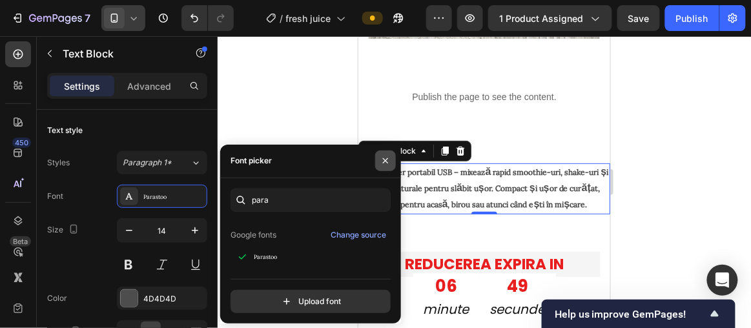
click at [384, 164] on icon "button" at bounding box center [385, 161] width 10 height 10
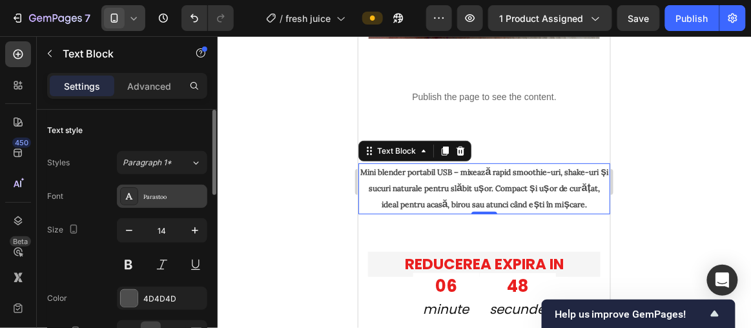
click at [167, 191] on div "Parastoo" at bounding box center [173, 197] width 61 height 12
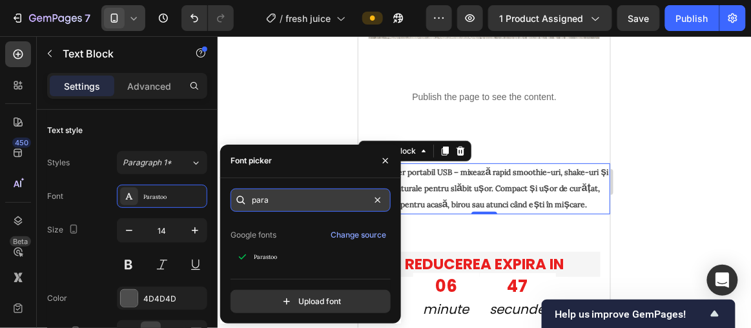
click at [323, 205] on input "para" at bounding box center [311, 200] width 160 height 23
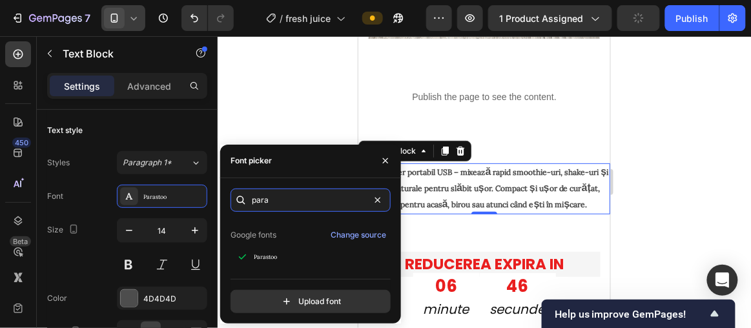
scroll to position [0, 0]
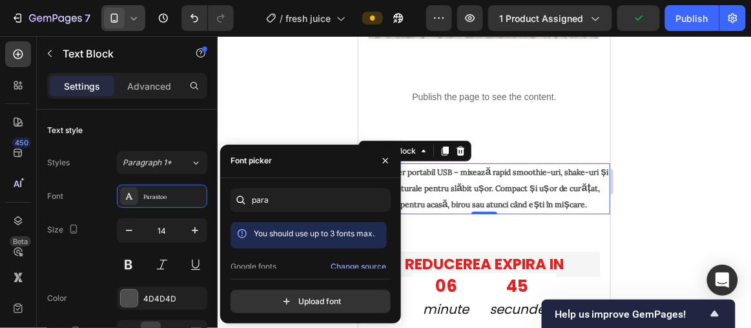
click at [342, 238] on div "You should use up to 3 fonts max." at bounding box center [314, 233] width 121 height 13
click at [333, 236] on span "You should use up to 3 fonts max." at bounding box center [314, 234] width 121 height 10
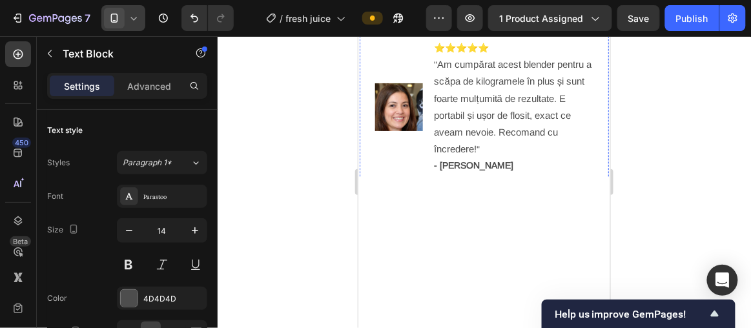
scroll to position [411, 0]
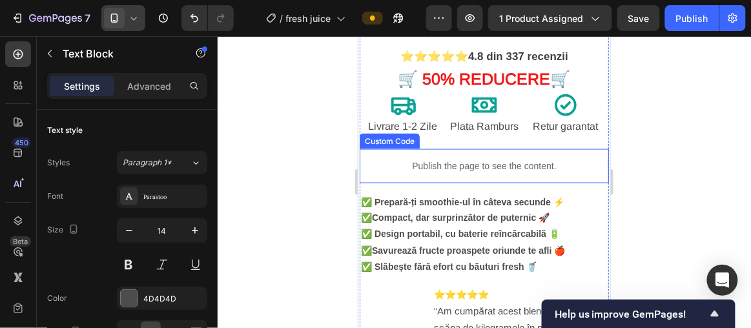
click at [473, 212] on strong "Compact, dar surprinzător de puternic 🚀" at bounding box center [460, 217] width 178 height 10
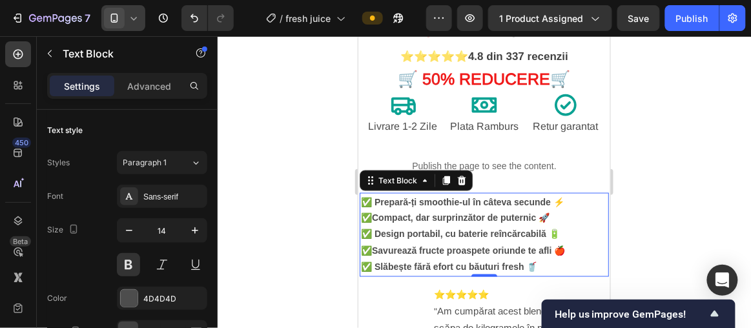
scroll to position [528, 0]
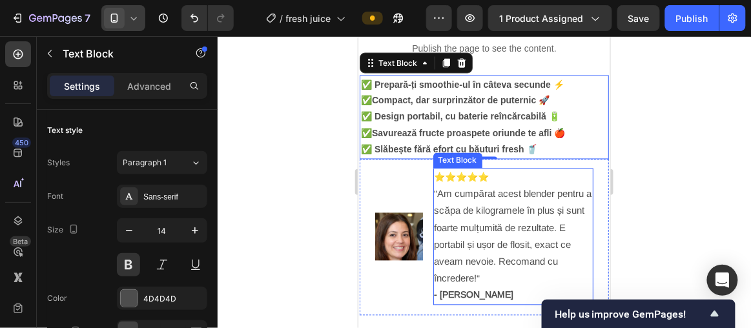
click at [497, 217] on span "Am cumpărat acest blender pentru a scăpa de kilogramele în plus și sunt foarte …" at bounding box center [512, 236] width 157 height 96
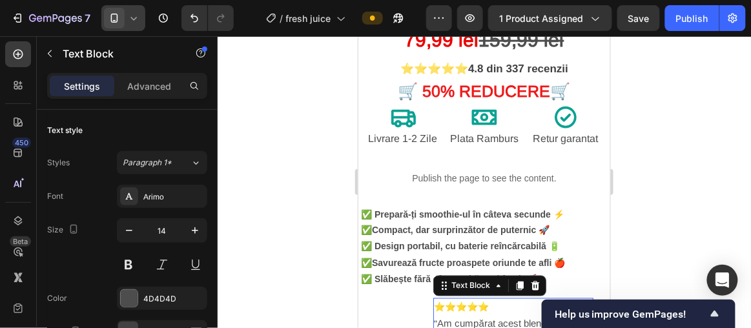
scroll to position [352, 0]
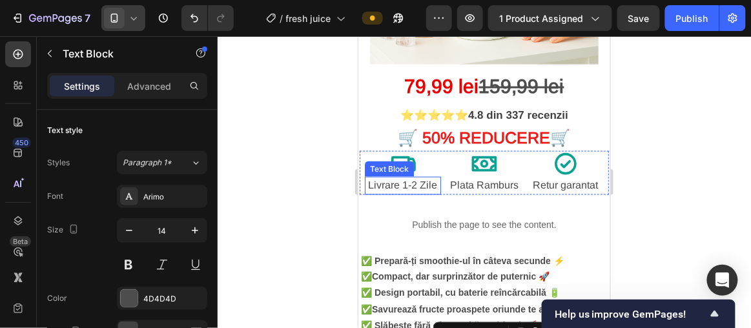
click at [420, 179] on span "Livrare 1-2 Zile" at bounding box center [402, 184] width 69 height 11
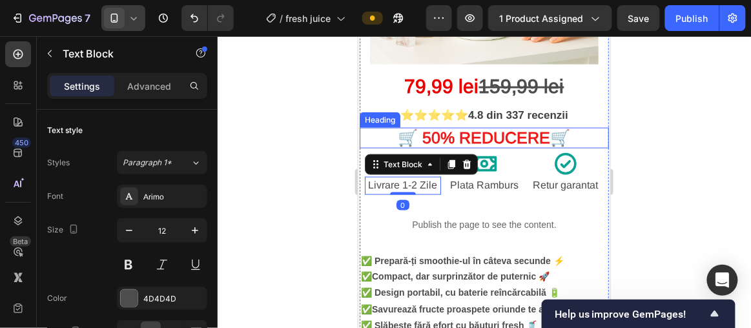
click at [468, 128] on strong "% REDUCERE" at bounding box center [495, 137] width 110 height 18
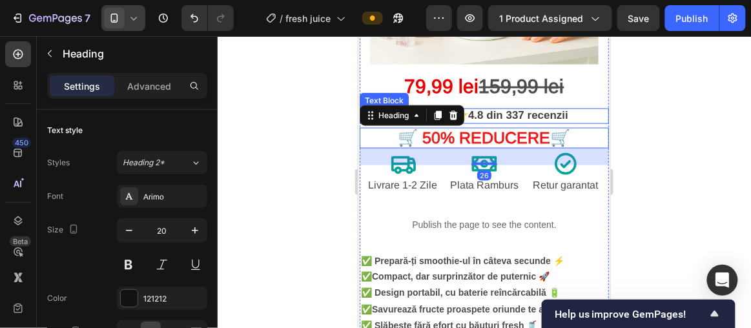
click at [502, 108] on strong "4.8 din 337 recenzii" at bounding box center [518, 114] width 100 height 12
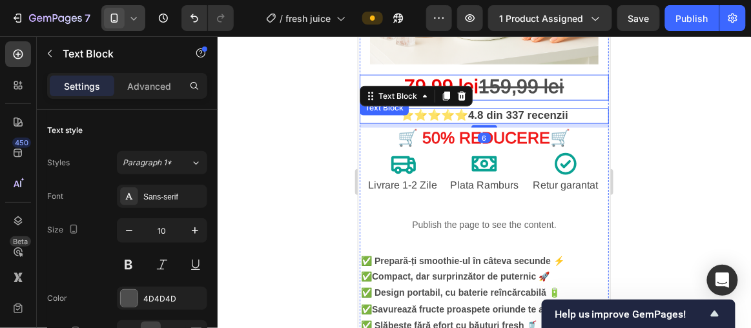
click at [535, 80] on s "159,99 lei" at bounding box center [521, 85] width 85 height 21
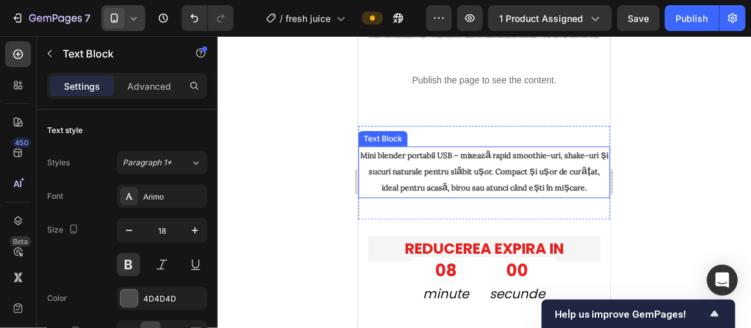
scroll to position [1233, 0]
click at [494, 163] on p "Mini blender portabil USB – mixează rapid smoothie-uri, shake-uri și sucuri nat…" at bounding box center [483, 172] width 249 height 49
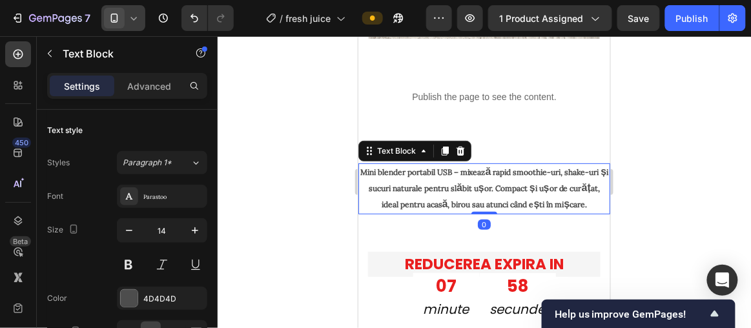
click at [441, 185] on strong "Mini blender portabil USB – mixează rapid smoothie-uri, shake-uri și sucuri nat…" at bounding box center [484, 188] width 249 height 46
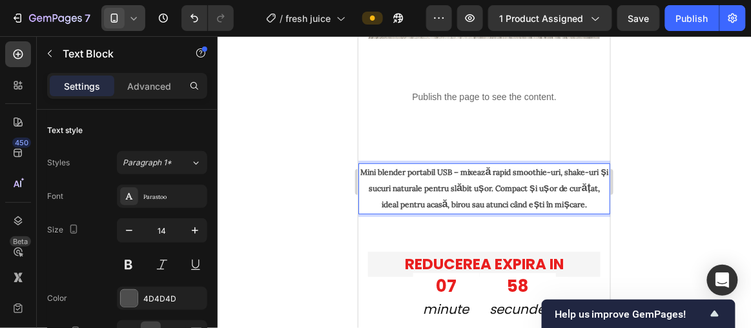
click at [414, 168] on strong "Mini blender portabil USB – mixează rapid smoothie-uri, shake-uri și sucuri nat…" at bounding box center [484, 188] width 249 height 46
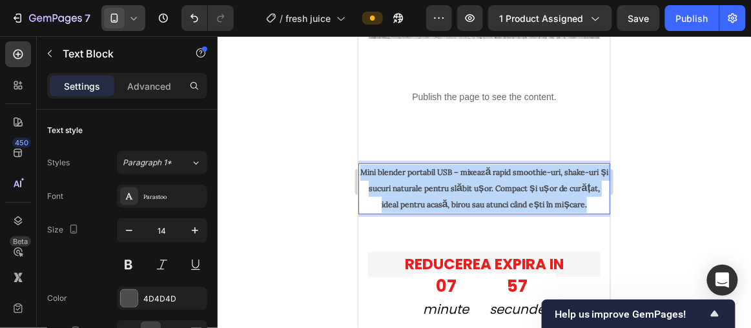
click at [414, 168] on strong "Mini blender portabil USB – mixează rapid smoothie-uri, shake-uri și sucuri nat…" at bounding box center [484, 188] width 249 height 46
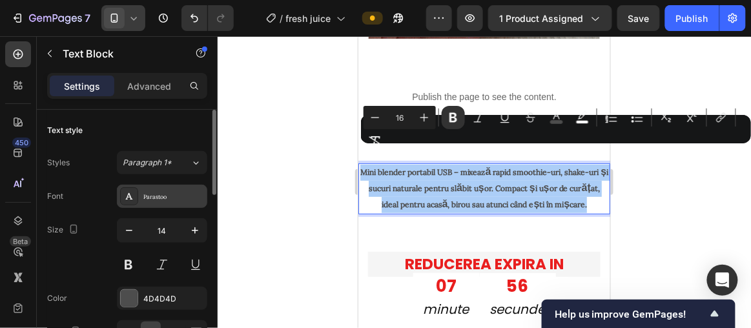
click at [181, 196] on div "Parastoo" at bounding box center [173, 197] width 61 height 12
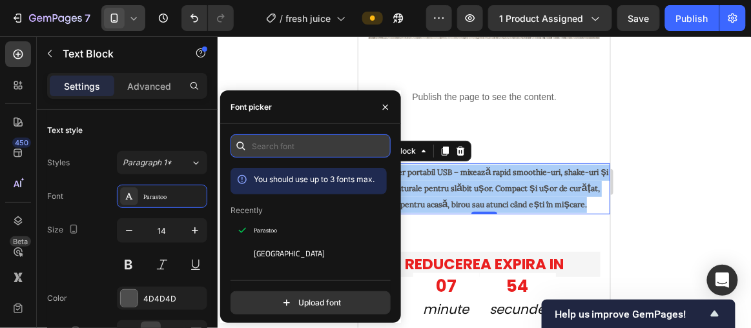
click at [304, 151] on input "text" at bounding box center [311, 145] width 160 height 23
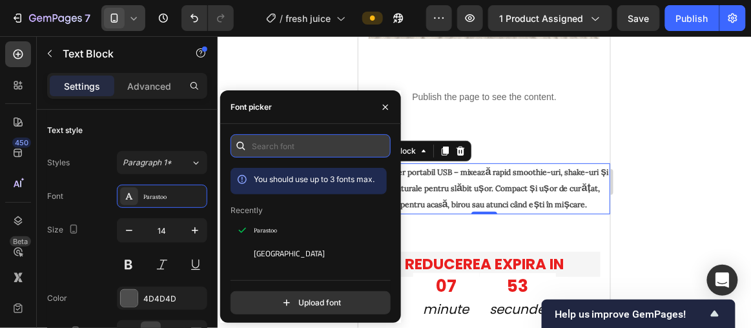
type input "s"
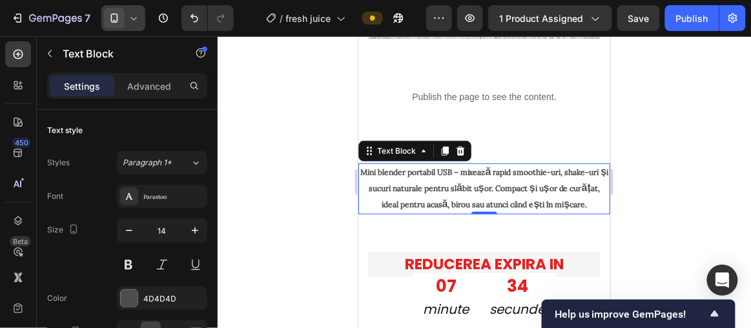
click at [250, 67] on div at bounding box center [484, 182] width 533 height 292
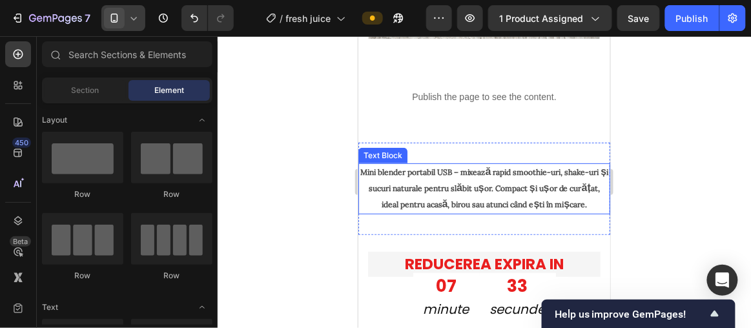
click at [421, 167] on strong "Mini blender portabil USB – mixează rapid smoothie-uri, shake-uri și sucuri nat…" at bounding box center [484, 188] width 249 height 46
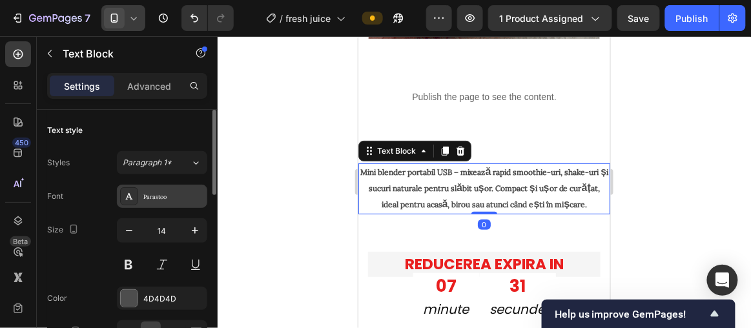
click at [185, 195] on div "Parastoo" at bounding box center [173, 197] width 61 height 12
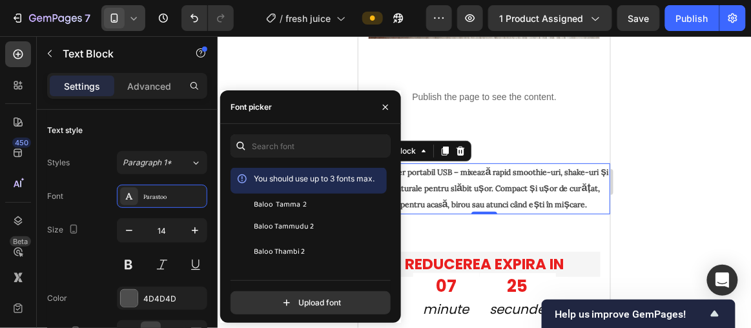
scroll to position [4109, 0]
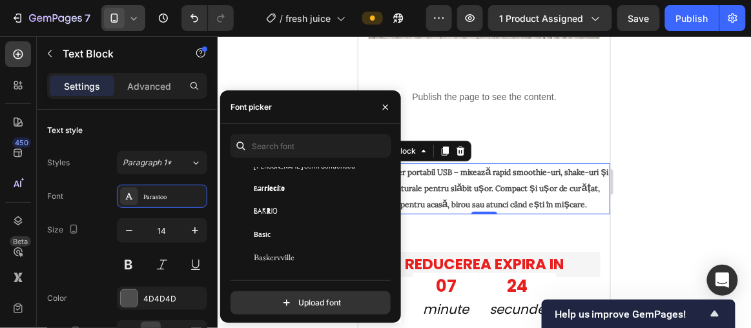
click at [394, 187] on div "You should use up to 3 fonts max. Baloo Tamma 2 Baloo Tammudu 2 Baloo Thambi 2 …" at bounding box center [310, 224] width 181 height 180
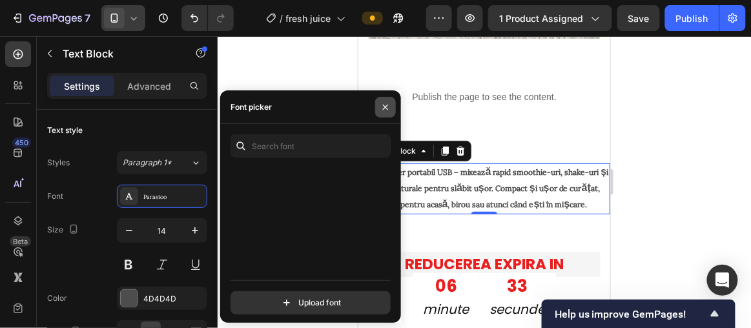
scroll to position [37406, 0]
click at [384, 107] on icon "button" at bounding box center [385, 106] width 5 height 5
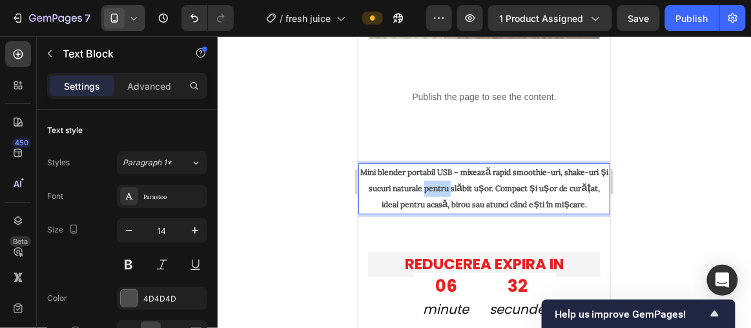
click at [462, 170] on strong "Mini blender portabil USB – mixează rapid smoothie-uri, shake-uri și sucuri nat…" at bounding box center [484, 188] width 249 height 46
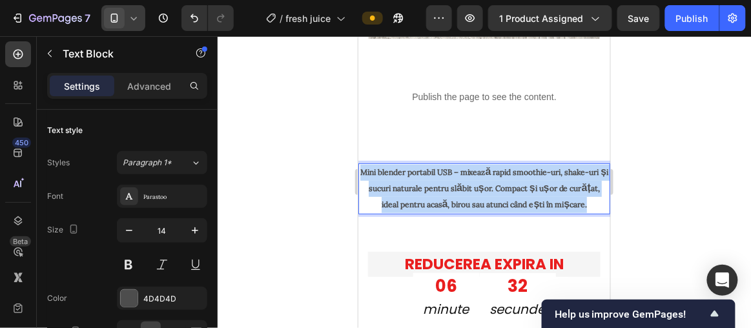
click at [462, 170] on strong "Mini blender portabil USB – mixează rapid smoothie-uri, shake-uri și sucuri nat…" at bounding box center [484, 188] width 249 height 46
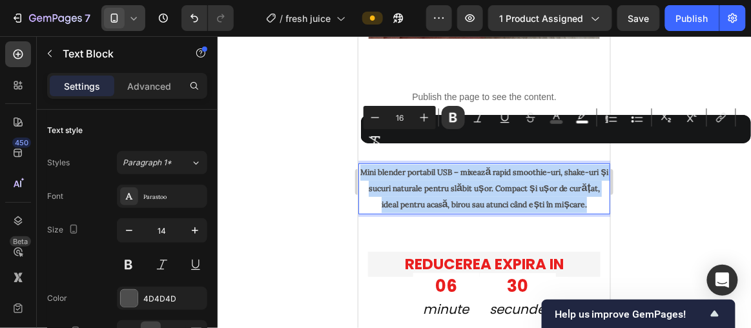
click at [389, 169] on strong "Mini blender portabil USB – mixează rapid smoothie-uri, shake-uri și sucuri nat…" at bounding box center [484, 188] width 249 height 46
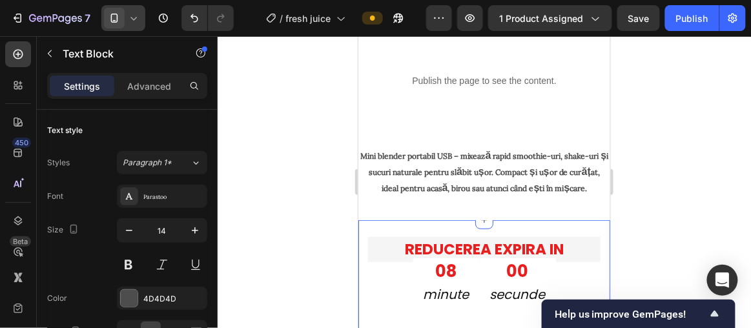
scroll to position [1291, 0]
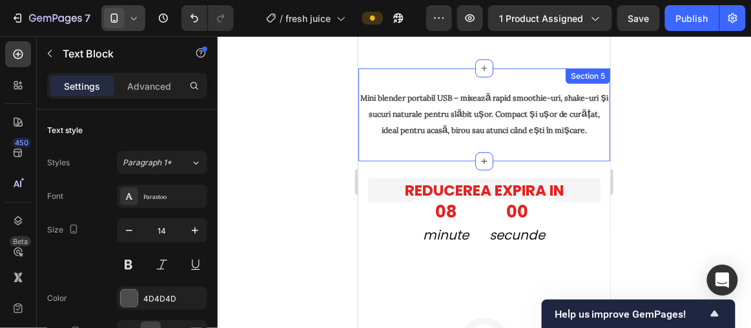
click at [439, 130] on strong "Mini blender portabil USB – mixează rapid smoothie-uri, shake-uri și sucuri nat…" at bounding box center [484, 113] width 249 height 46
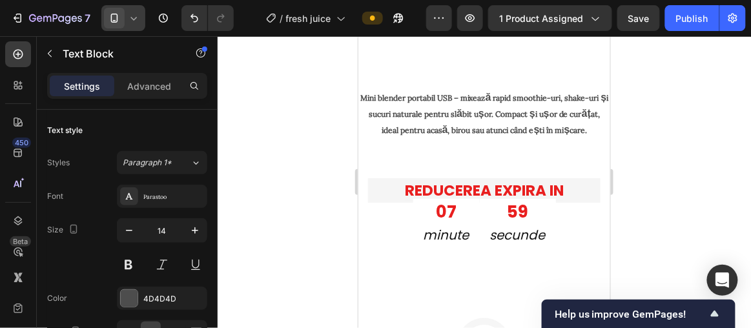
click at [434, 119] on strong "Mini blender portabil USB – mixează rapid smoothie-uri, shake-uri și sucuri nat…" at bounding box center [484, 113] width 249 height 46
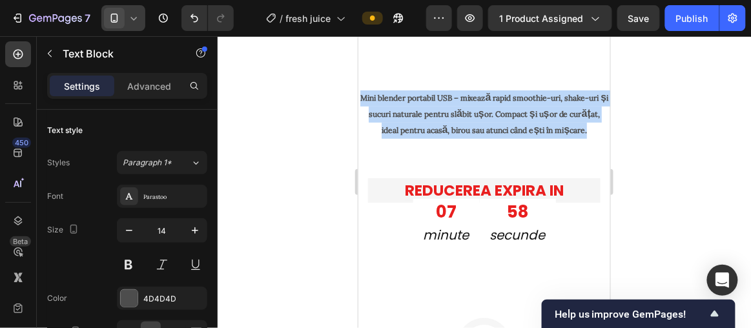
click at [434, 119] on strong "Mini blender portabil USB – mixează rapid smoothie-uri, shake-uri și sucuri nat…" at bounding box center [484, 113] width 249 height 46
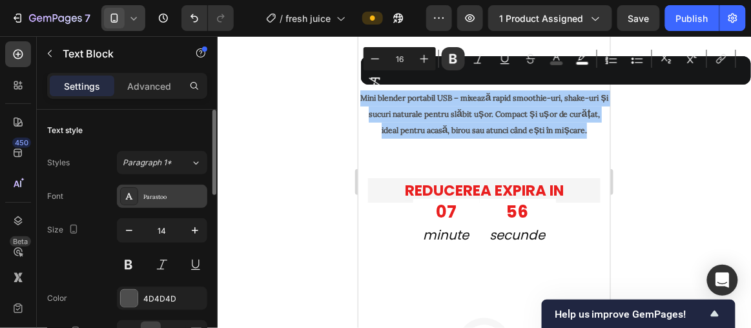
click at [183, 205] on div "Parastoo" at bounding box center [162, 196] width 90 height 23
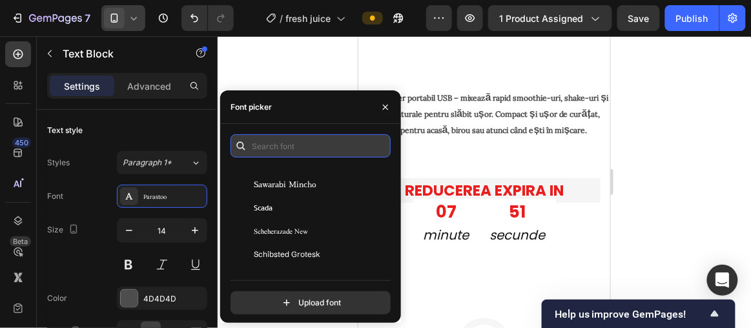
click at [301, 150] on input "text" at bounding box center [311, 145] width 160 height 23
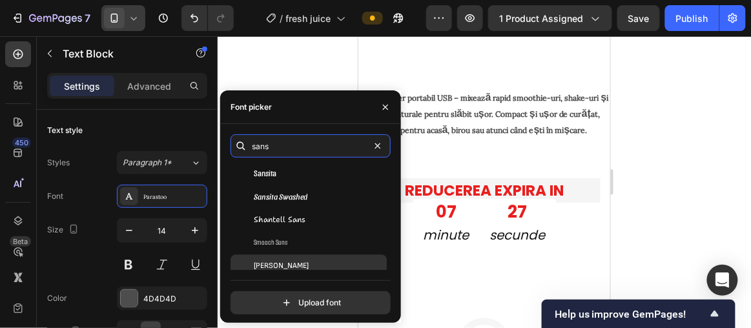
scroll to position [5695, 0]
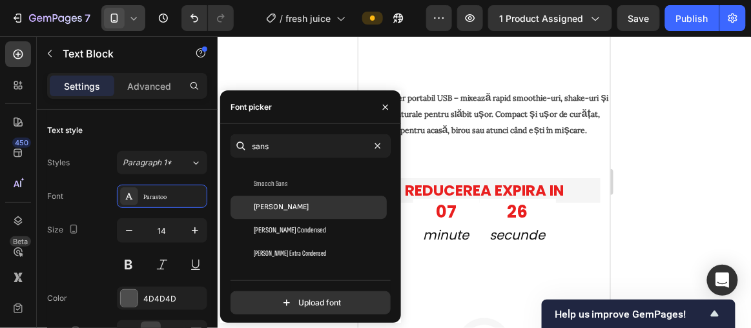
click at [320, 212] on div "Sofia Sans" at bounding box center [309, 207] width 156 height 23
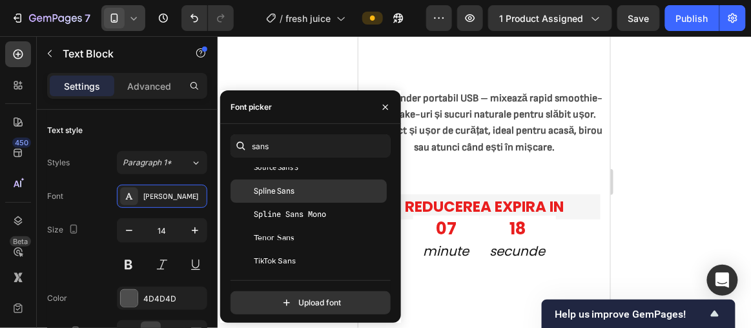
scroll to position [5768, 0]
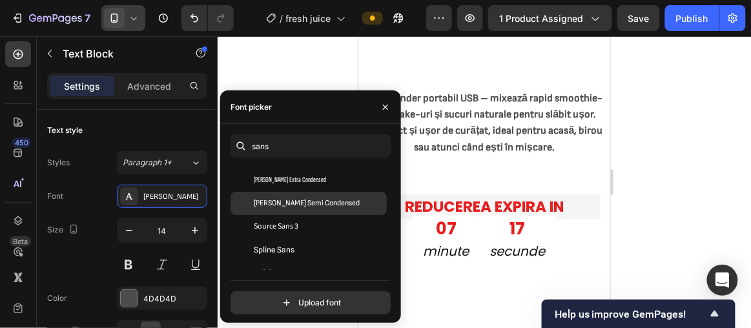
click at [309, 203] on span "Sofia Sans Semi Condensed" at bounding box center [307, 204] width 106 height 12
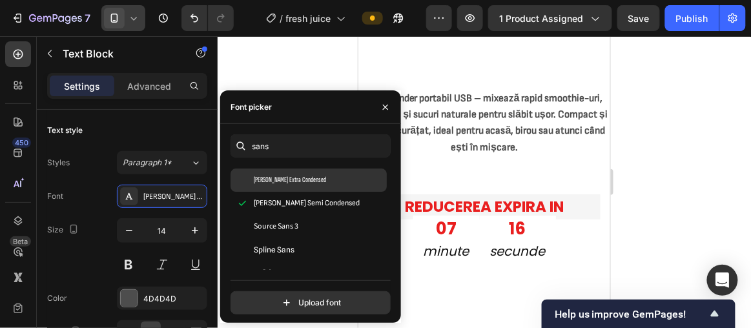
click at [309, 185] on div "Sofia Sans Extra Condensed" at bounding box center [309, 180] width 156 height 23
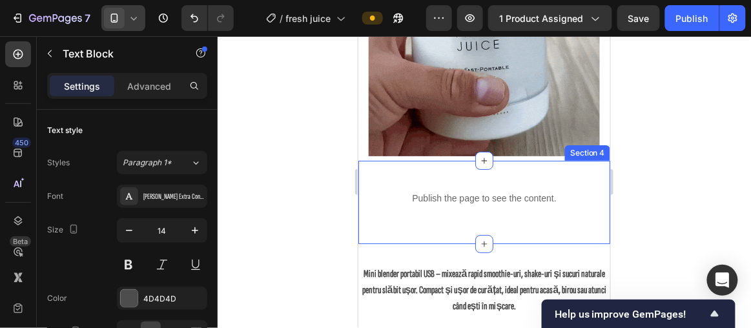
scroll to position [1233, 0]
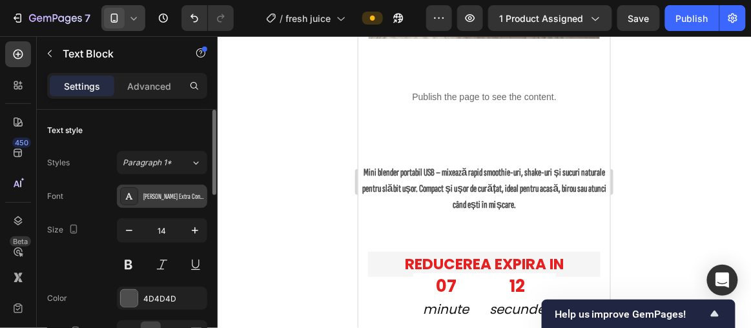
click at [187, 200] on div "Sofia Sans Extra Condensed" at bounding box center [173, 197] width 61 height 12
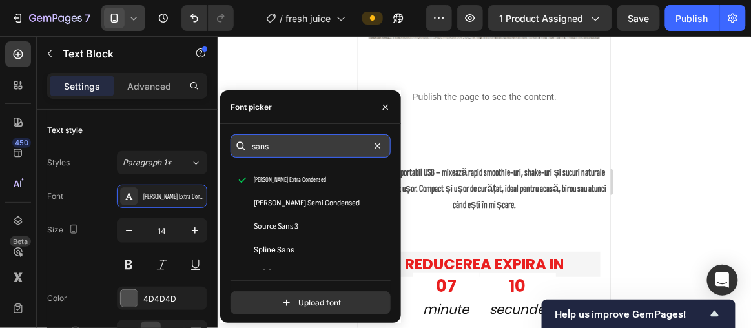
click at [294, 142] on input "sans" at bounding box center [311, 145] width 160 height 23
click at [295, 143] on input "sans" at bounding box center [311, 145] width 160 height 23
click at [296, 143] on input "sans" at bounding box center [311, 145] width 160 height 23
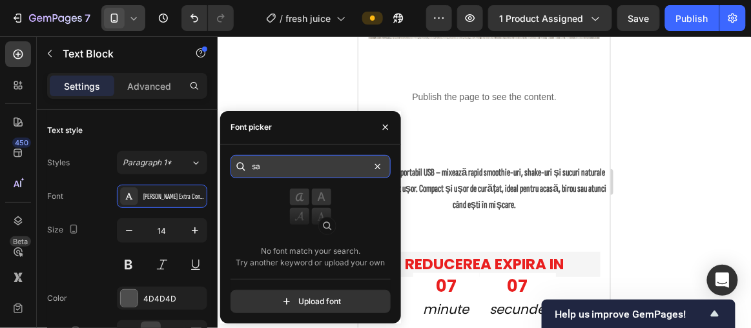
type input "s"
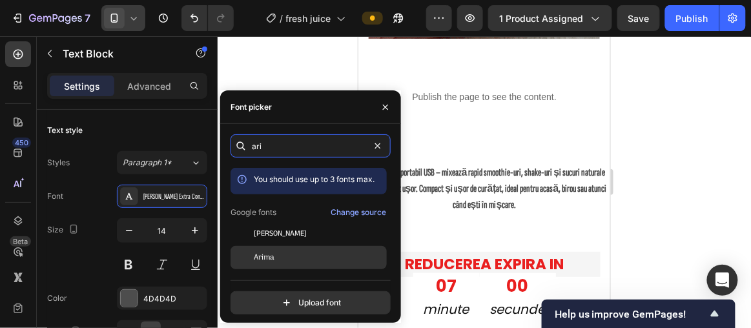
type input "ari"
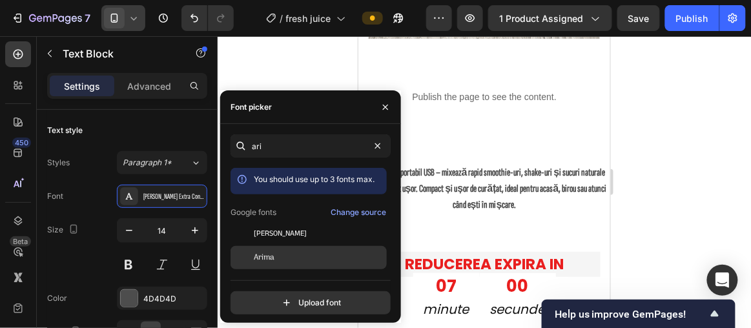
click at [275, 253] on div "Arima" at bounding box center [319, 258] width 130 height 12
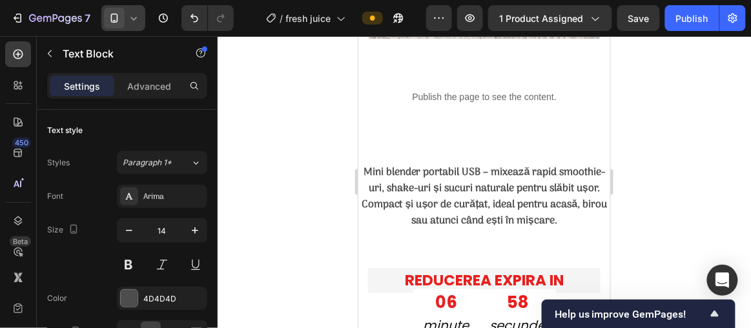
click at [401, 178] on strong "Mini blender portabil USB – mixează rapid smoothie-uri, shake-uri și sucuri nat…" at bounding box center [484, 196] width 246 height 66
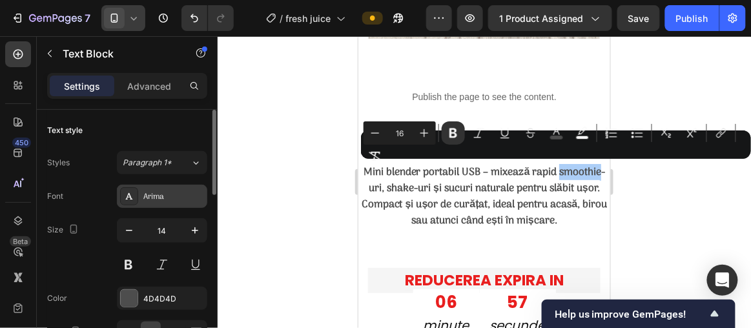
click at [172, 197] on div "Arima" at bounding box center [173, 197] width 61 height 12
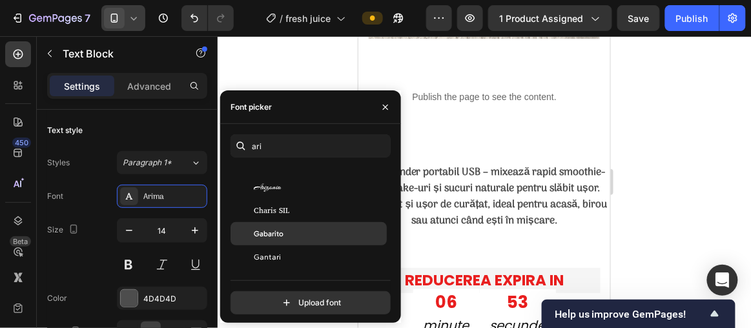
scroll to position [58, 0]
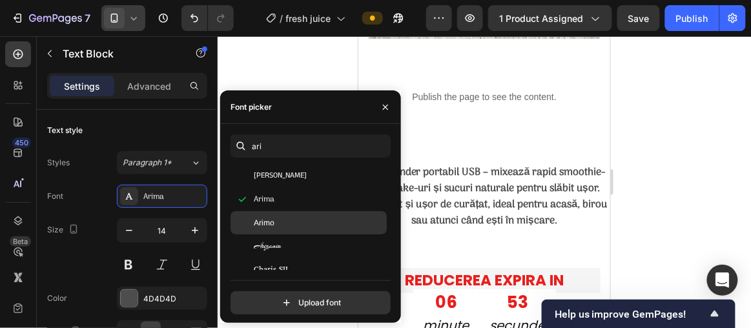
click at [300, 227] on div "Arimo" at bounding box center [319, 223] width 130 height 12
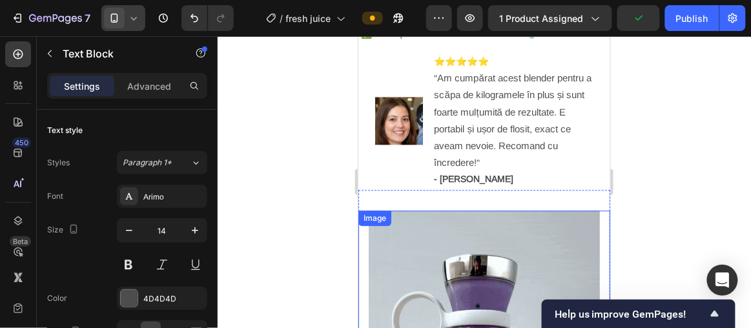
scroll to position [528, 0]
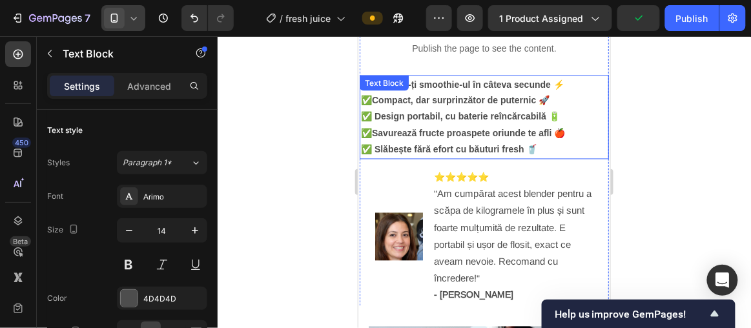
click at [457, 109] on p "✅ Compact, dar surprinzător de puternic 🚀 ✅ Design portabil, cu baterie reîncăr…" at bounding box center [483, 116] width 247 height 49
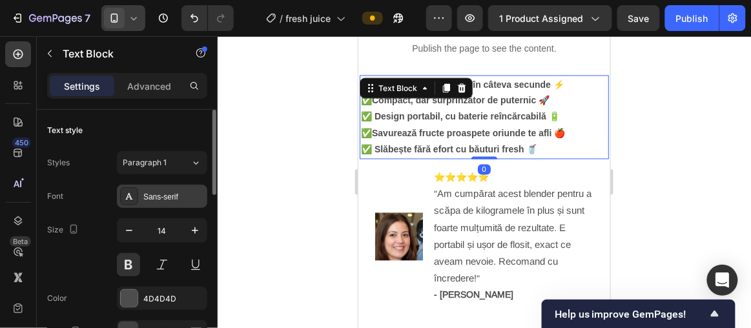
click at [174, 194] on div "Sans-serif" at bounding box center [173, 197] width 61 height 12
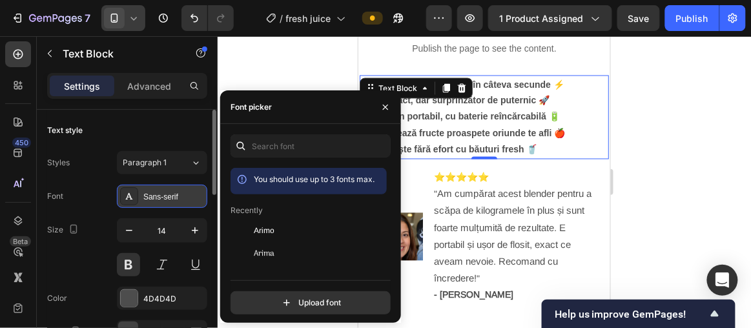
click at [163, 192] on div "Sans-serif" at bounding box center [173, 197] width 61 height 12
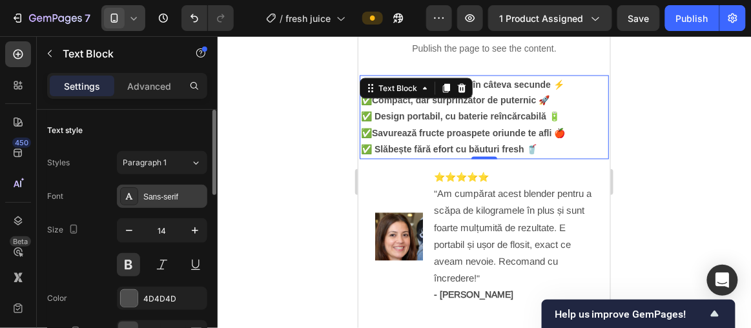
click at [163, 192] on div "Sans-serif" at bounding box center [173, 197] width 61 height 12
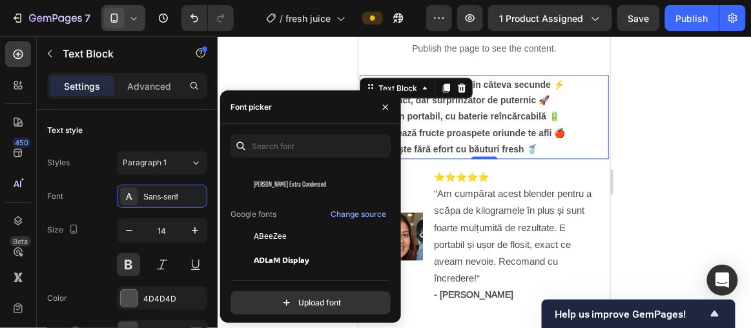
scroll to position [0, 0]
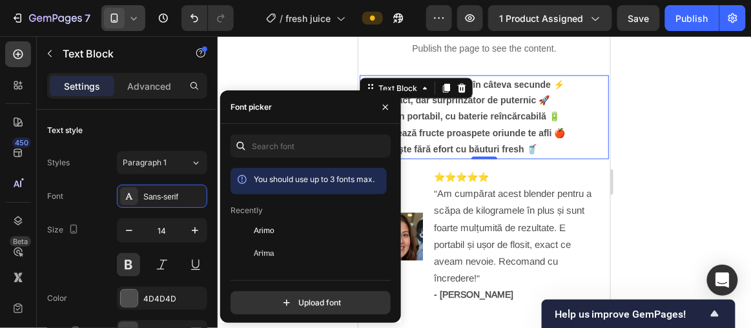
click at [300, 63] on div at bounding box center [484, 182] width 533 height 292
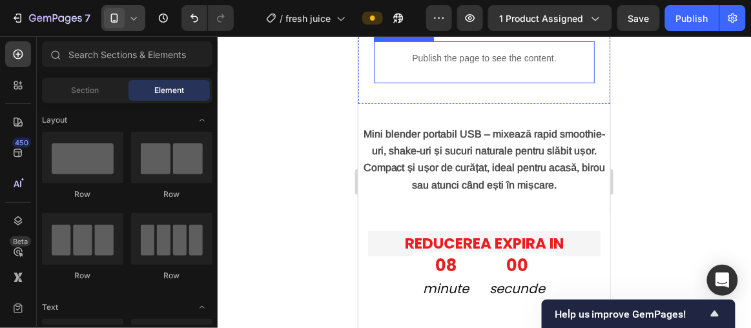
scroll to position [1291, 0]
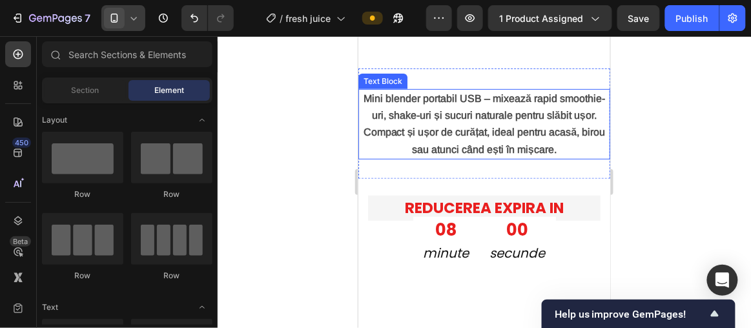
click at [453, 122] on p "Mini blender portabil USB – mixează rapid smoothie-uri, shake-uri și sucuri nat…" at bounding box center [483, 124] width 249 height 68
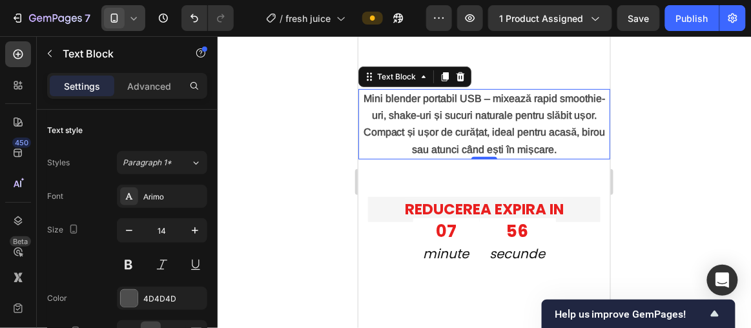
click at [391, 96] on strong "Mini blender portabil USB – mixează rapid smoothie-uri, shake-uri și sucuri nat…" at bounding box center [484, 123] width 242 height 62
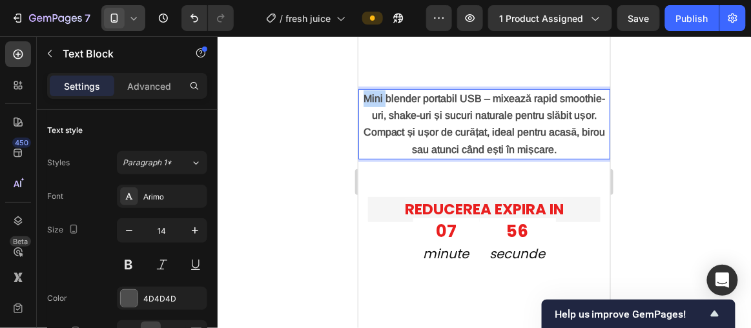
click at [391, 96] on strong "Mini blender portabil USB – mixează rapid smoothie-uri, shake-uri și sucuri nat…" at bounding box center [484, 123] width 242 height 62
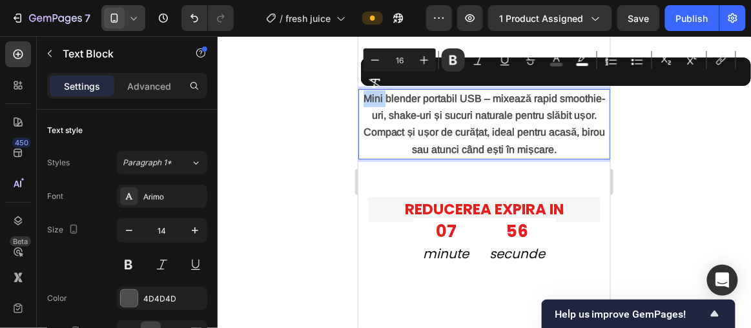
click at [391, 96] on strong "Mini blender portabil USB – mixează rapid smoothie-uri, shake-uri și sucuri nat…" at bounding box center [484, 123] width 242 height 62
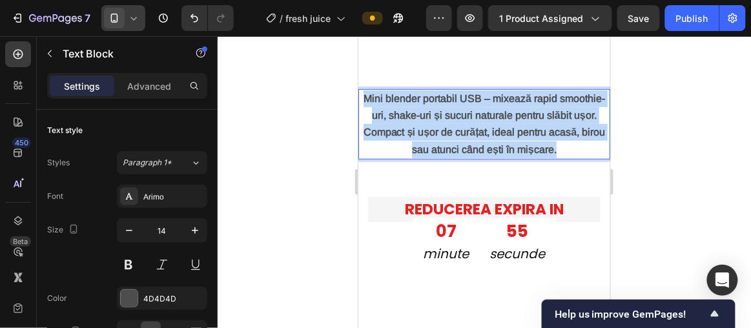
click at [391, 96] on strong "Mini blender portabil USB – mixează rapid smoothie-uri, shake-uri și sucuri nat…" at bounding box center [484, 123] width 242 height 62
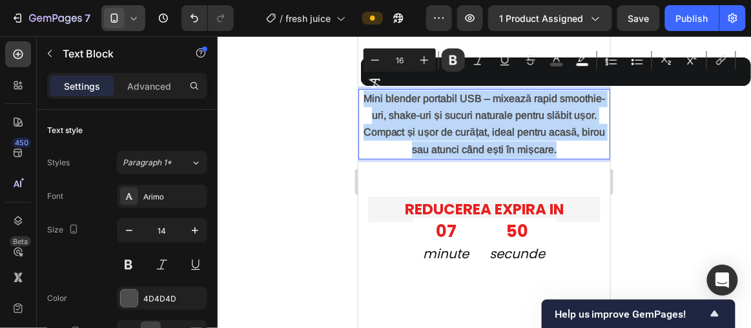
click at [460, 118] on strong "Mini blender portabil USB – mixează rapid smoothie-uri, shake-uri și sucuri nat…" at bounding box center [484, 123] width 242 height 62
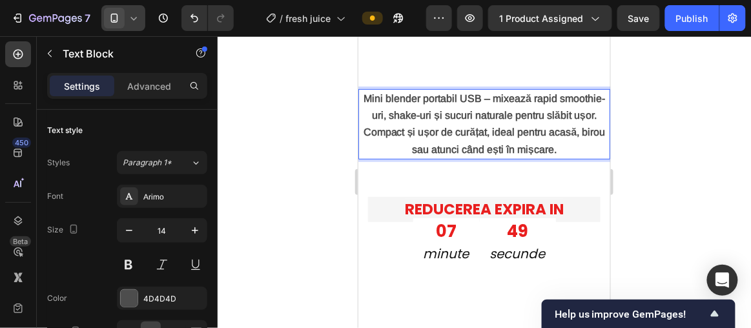
click at [399, 90] on p "Mini blender portabil USB – mixează rapid smoothie-uri, shake-uri și sucuri nat…" at bounding box center [483, 124] width 249 height 68
click at [395, 98] on strong "Mini blender portabil USB – mixează rapid smoothie-uri, shake-uri și sucuri nat…" at bounding box center [484, 123] width 242 height 62
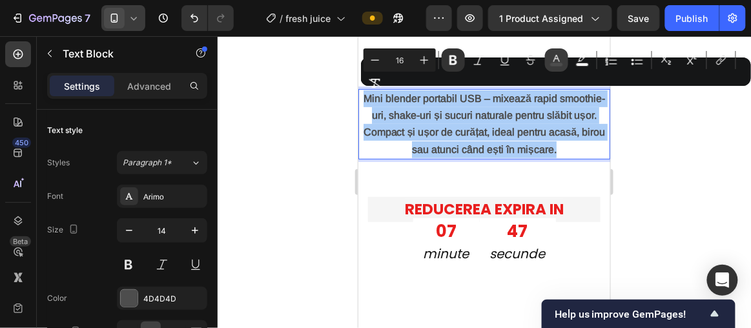
click at [560, 66] on rect "Editor contextual toolbar" at bounding box center [557, 64] width 12 height 3
type input "4D4D4D"
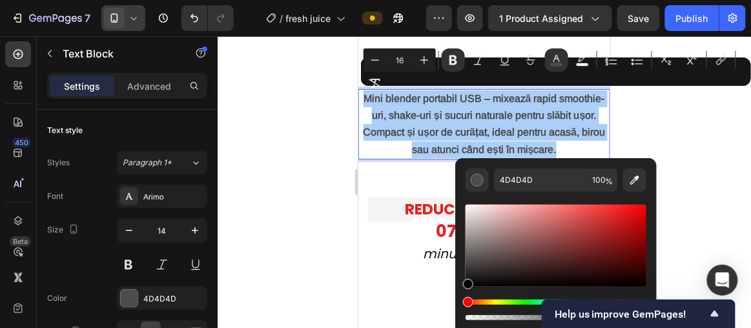
drag, startPoint x: 470, startPoint y: 263, endPoint x: 466, endPoint y: 293, distance: 29.3
click at [466, 293] on div "Editor contextual toolbar" at bounding box center [556, 262] width 181 height 121
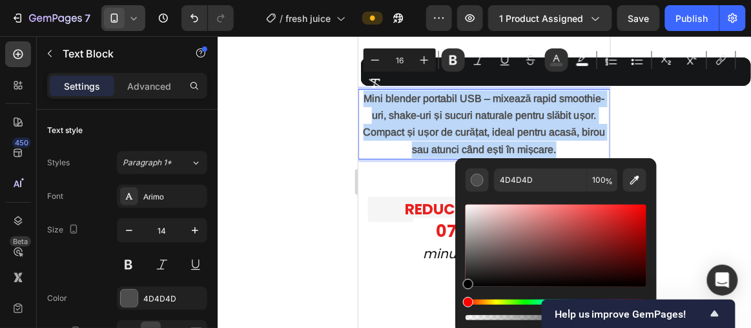
type input "000000"
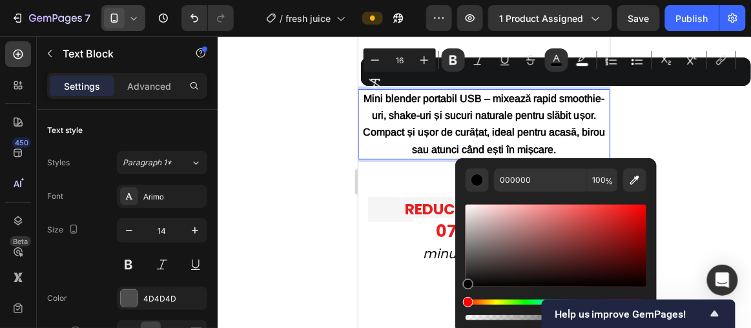
click at [331, 223] on div at bounding box center [484, 182] width 533 height 292
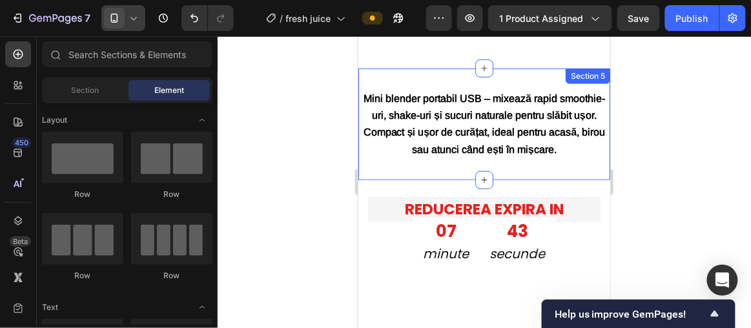
scroll to position [1233, 0]
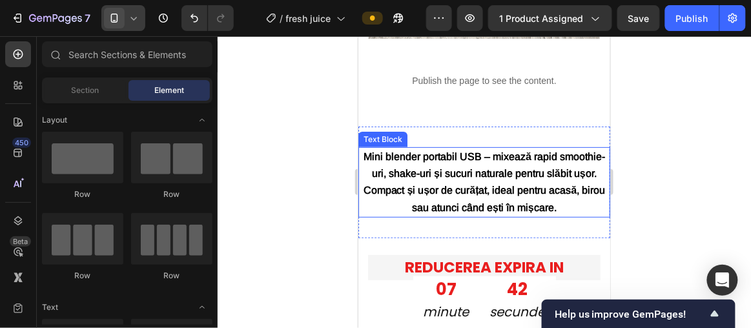
click at [455, 167] on strong "Mini blender portabil USB – mixează rapid smoothie-uri, shake-uri și sucuri nat…" at bounding box center [484, 181] width 242 height 62
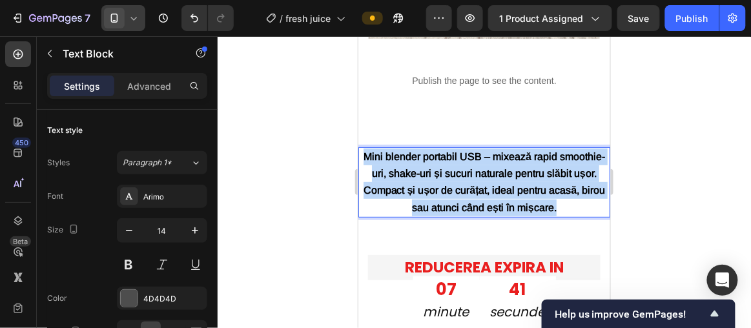
click at [455, 167] on strong "Mini blender portabil USB – mixează rapid smoothie-uri, shake-uri și sucuri nat…" at bounding box center [484, 181] width 242 height 62
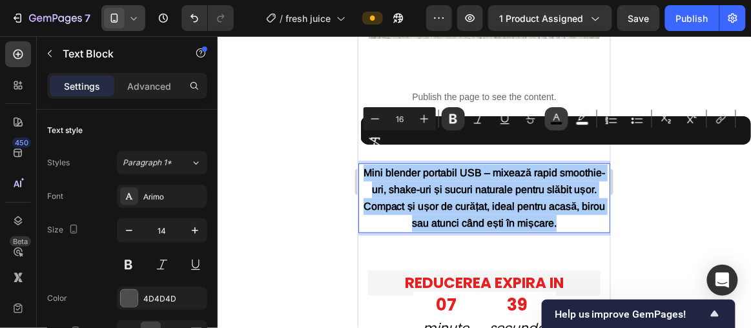
click at [554, 116] on icon "Editor contextual toolbar" at bounding box center [556, 118] width 13 height 13
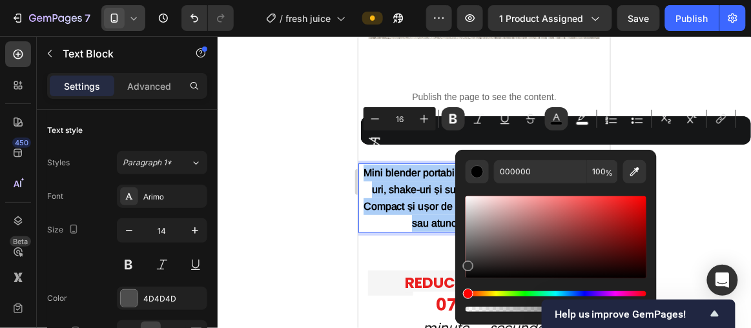
type input "2D2D2D"
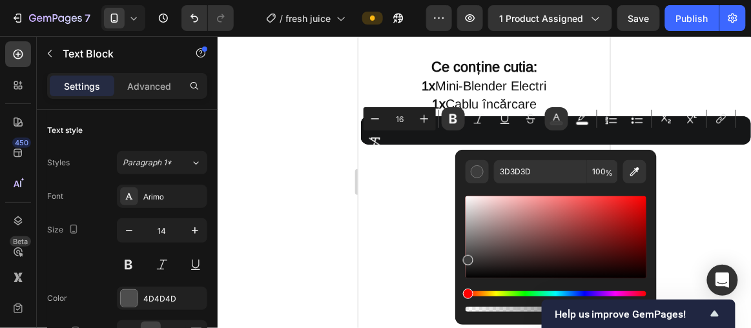
type input "3F3F3F"
click at [455, 258] on div "3F3F3F 100 %" at bounding box center [555, 232] width 201 height 165
click at [301, 246] on div at bounding box center [484, 182] width 533 height 292
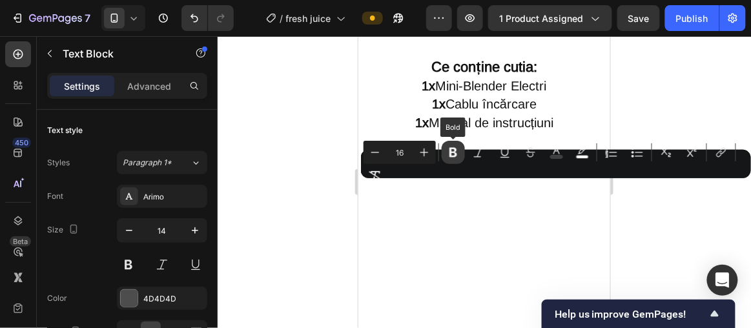
click at [451, 158] on icon "Editor contextual toolbar" at bounding box center [453, 152] width 13 height 13
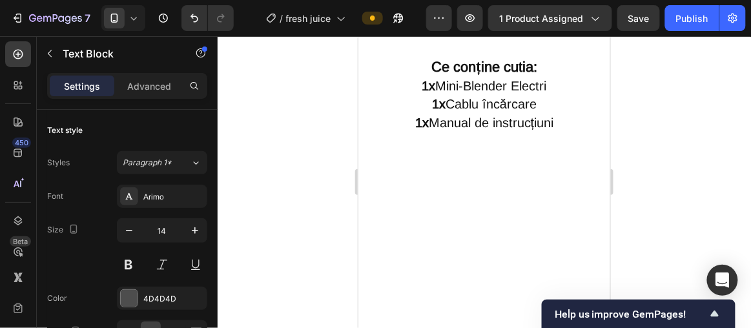
drag, startPoint x: 322, startPoint y: 212, endPoint x: 339, endPoint y: 206, distance: 18.4
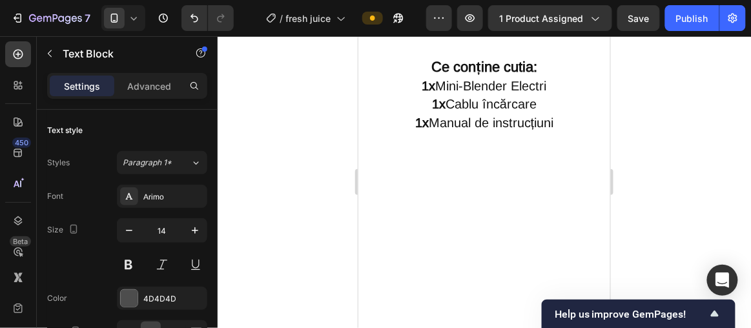
click at [322, 212] on div at bounding box center [484, 182] width 533 height 292
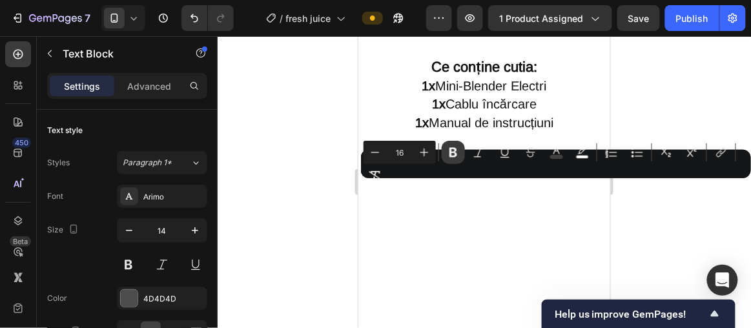
click at [450, 155] on icon "Editor contextual toolbar" at bounding box center [453, 153] width 8 height 10
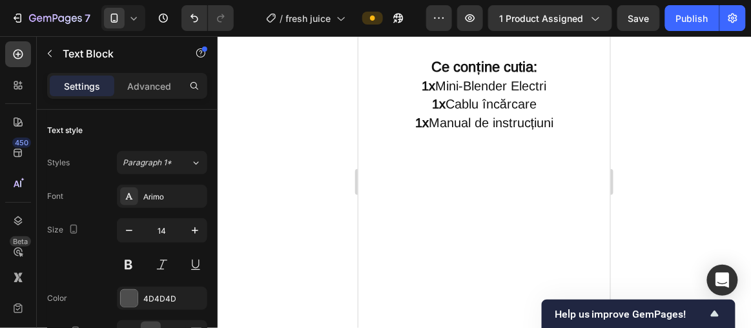
click at [307, 216] on div at bounding box center [484, 182] width 533 height 292
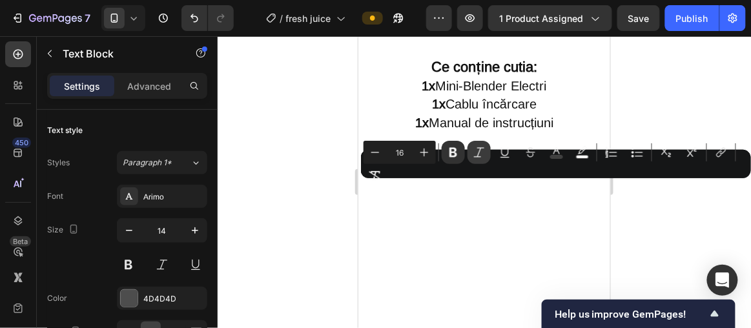
click at [481, 155] on icon "Editor contextual toolbar" at bounding box center [479, 152] width 13 height 13
click at [327, 228] on div at bounding box center [484, 182] width 533 height 292
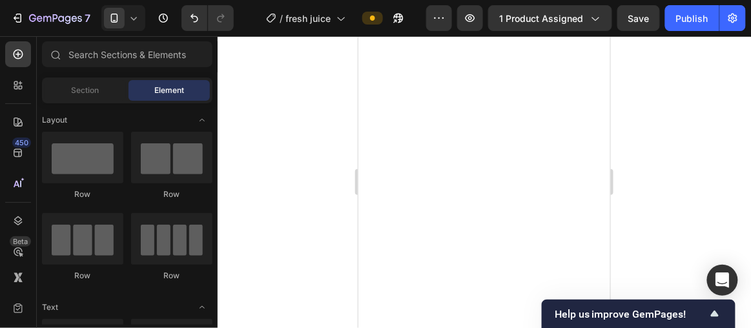
scroll to position [1174, 0]
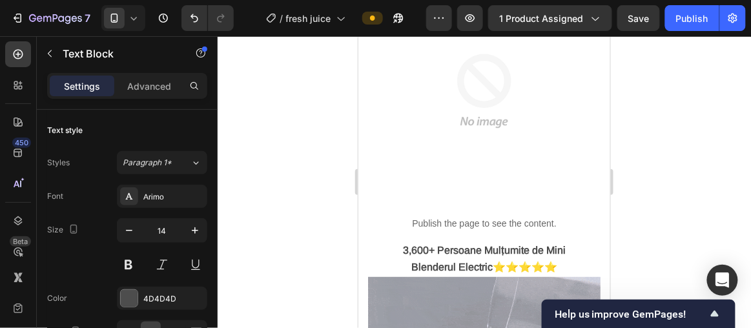
click at [661, 215] on div at bounding box center [484, 182] width 533 height 292
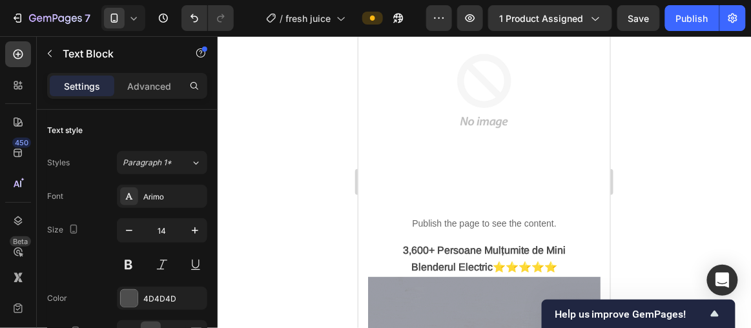
click at [675, 215] on div at bounding box center [484, 182] width 533 height 292
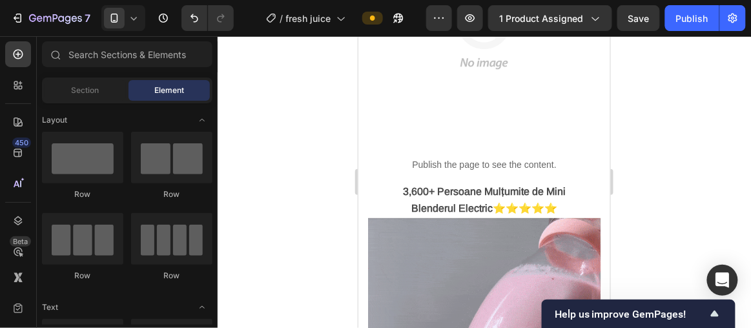
scroll to position [1291, 0]
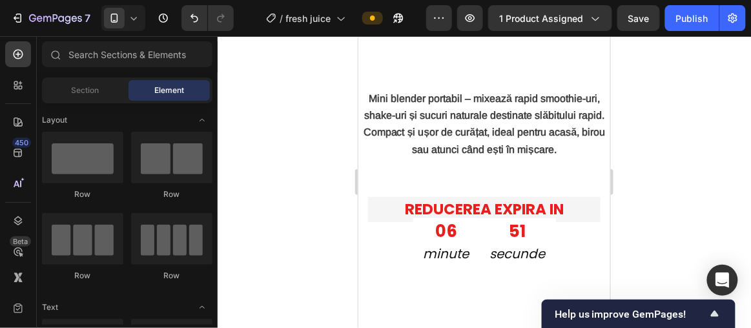
click at [663, 163] on div at bounding box center [484, 182] width 533 height 292
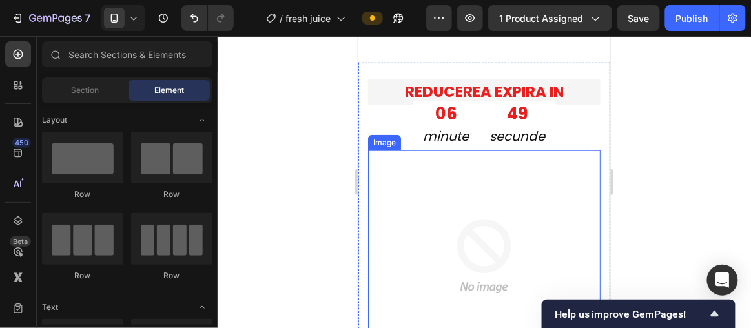
scroll to position [1467, 0]
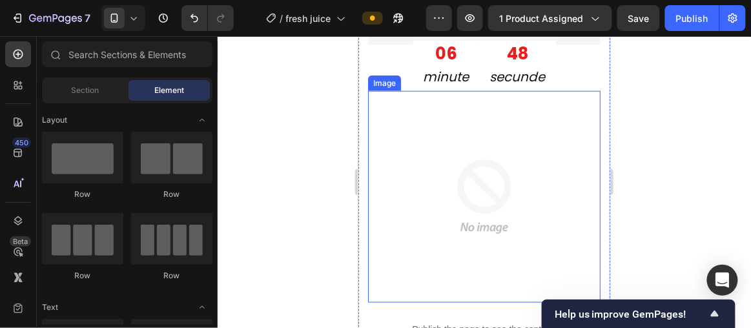
click at [494, 189] on img at bounding box center [484, 196] width 212 height 212
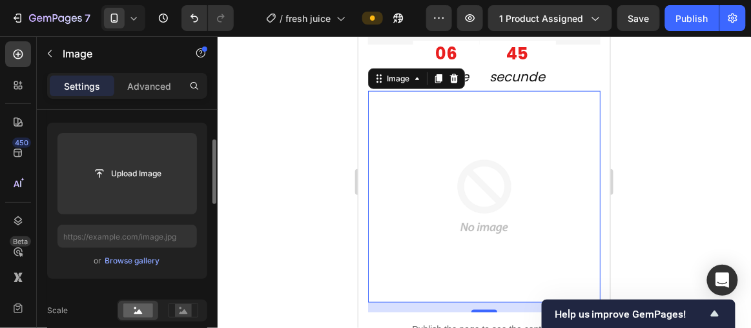
scroll to position [176, 0]
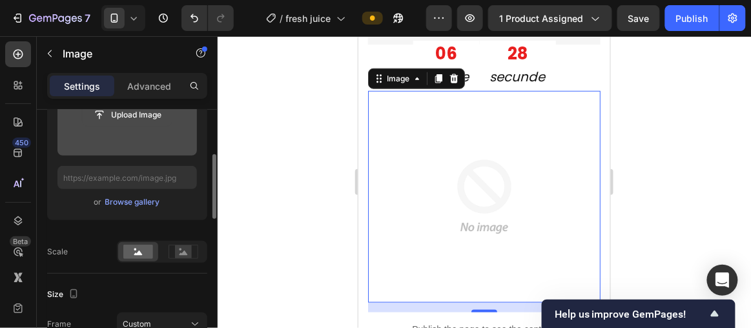
click at [147, 123] on input "file" at bounding box center [127, 115] width 89 height 22
